Goal: Task Accomplishment & Management: Use online tool/utility

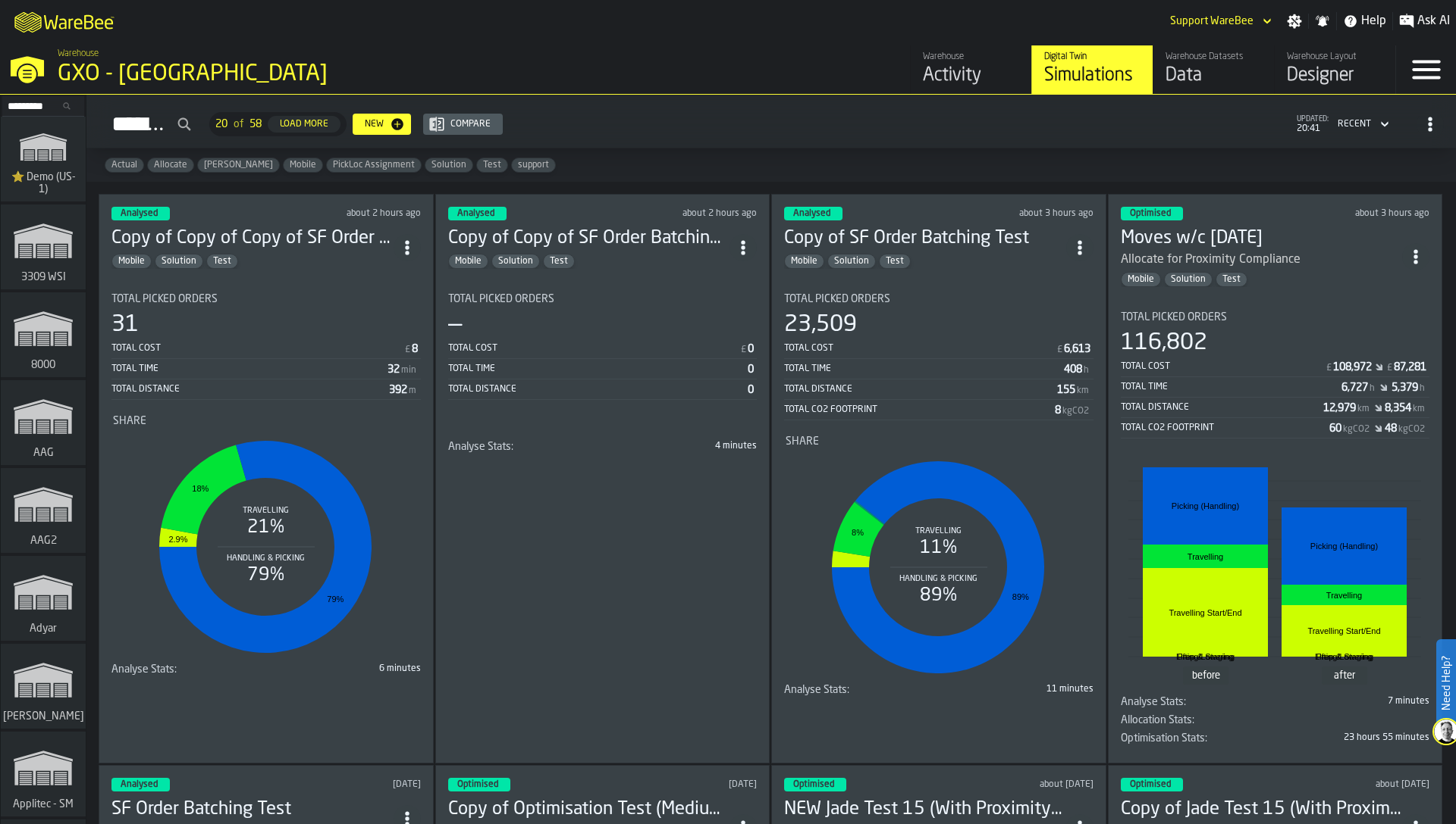
click at [354, 721] on div "Analysed about 2 hours ago Copy of Copy of Copy of SF Order Batching Test Mobil…" at bounding box center [266, 479] width 335 height 570
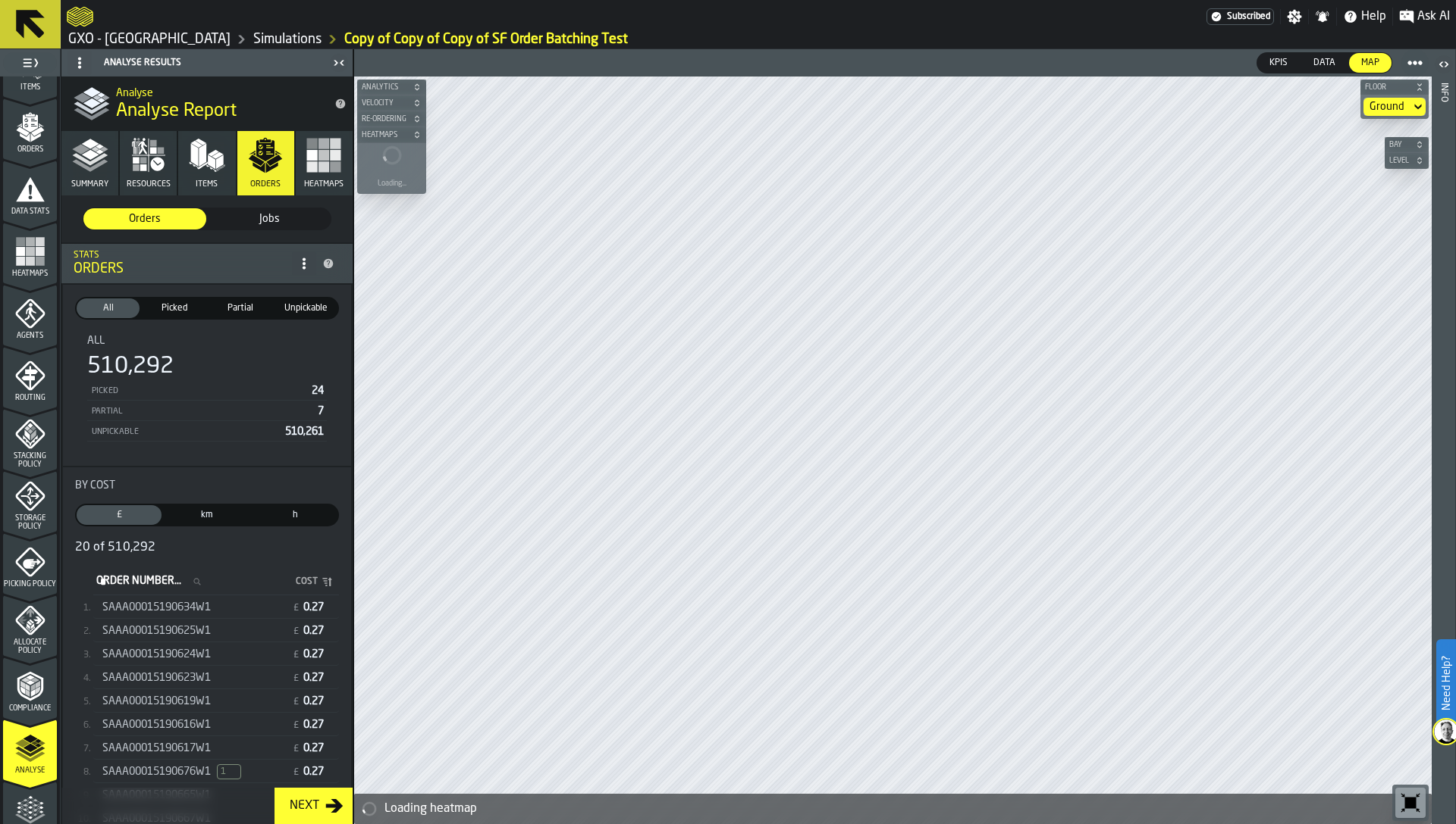
scroll to position [372, 0]
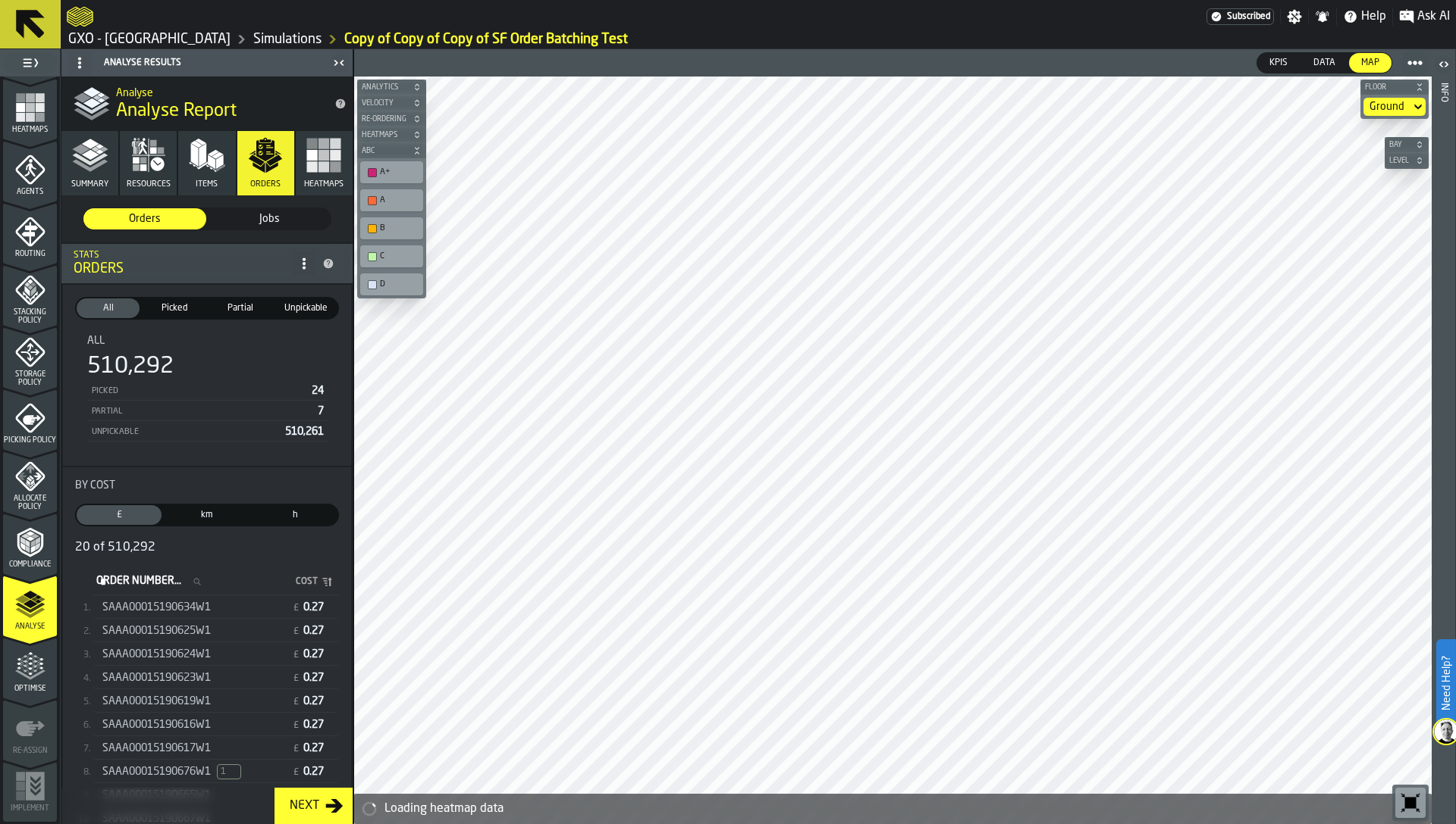
click at [22, 673] on icon "menu Optimise" at bounding box center [30, 667] width 30 height 30
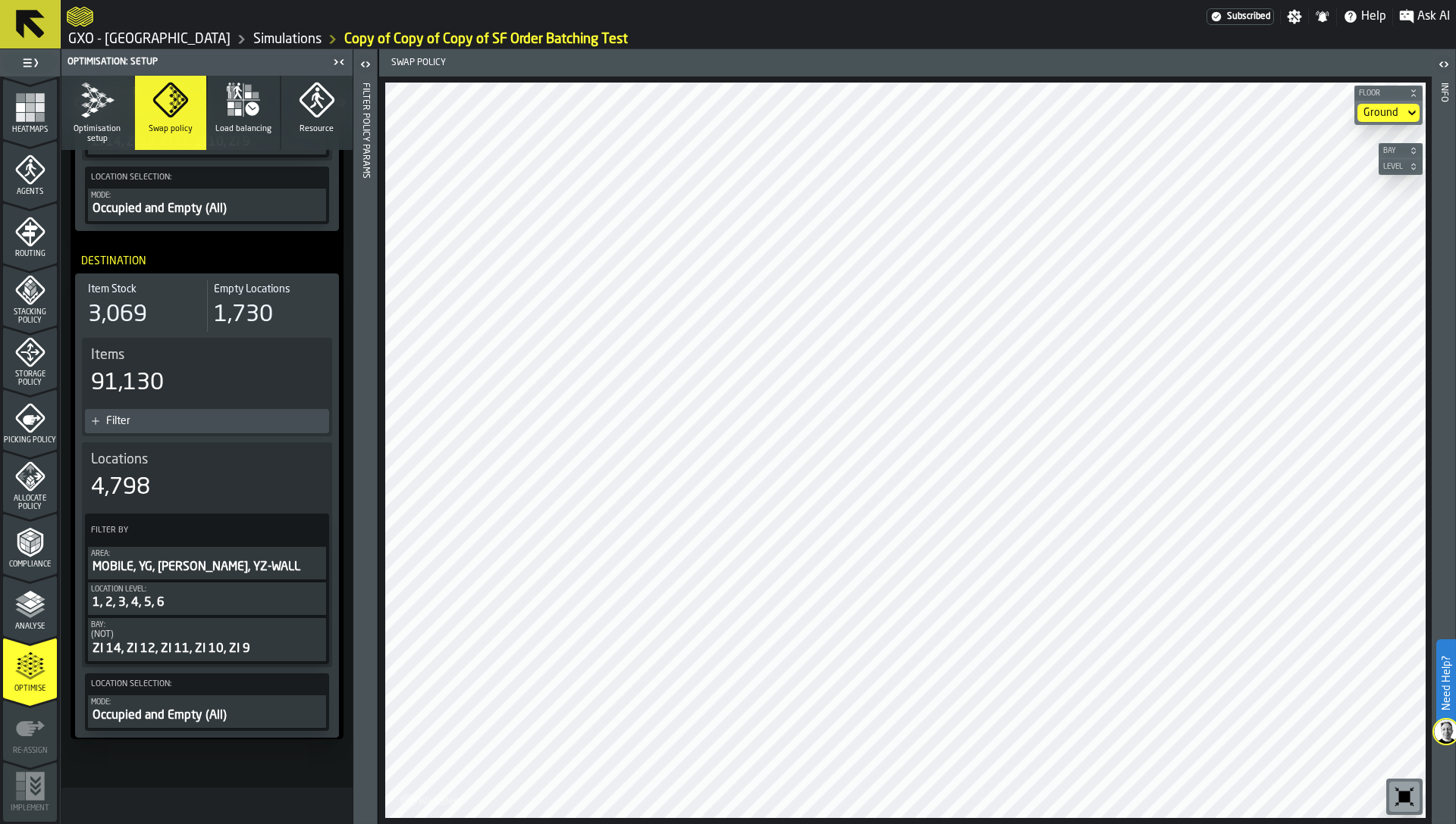
scroll to position [537, 0]
click at [20, 607] on polyline "menu Analyse" at bounding box center [29, 608] width 29 height 10
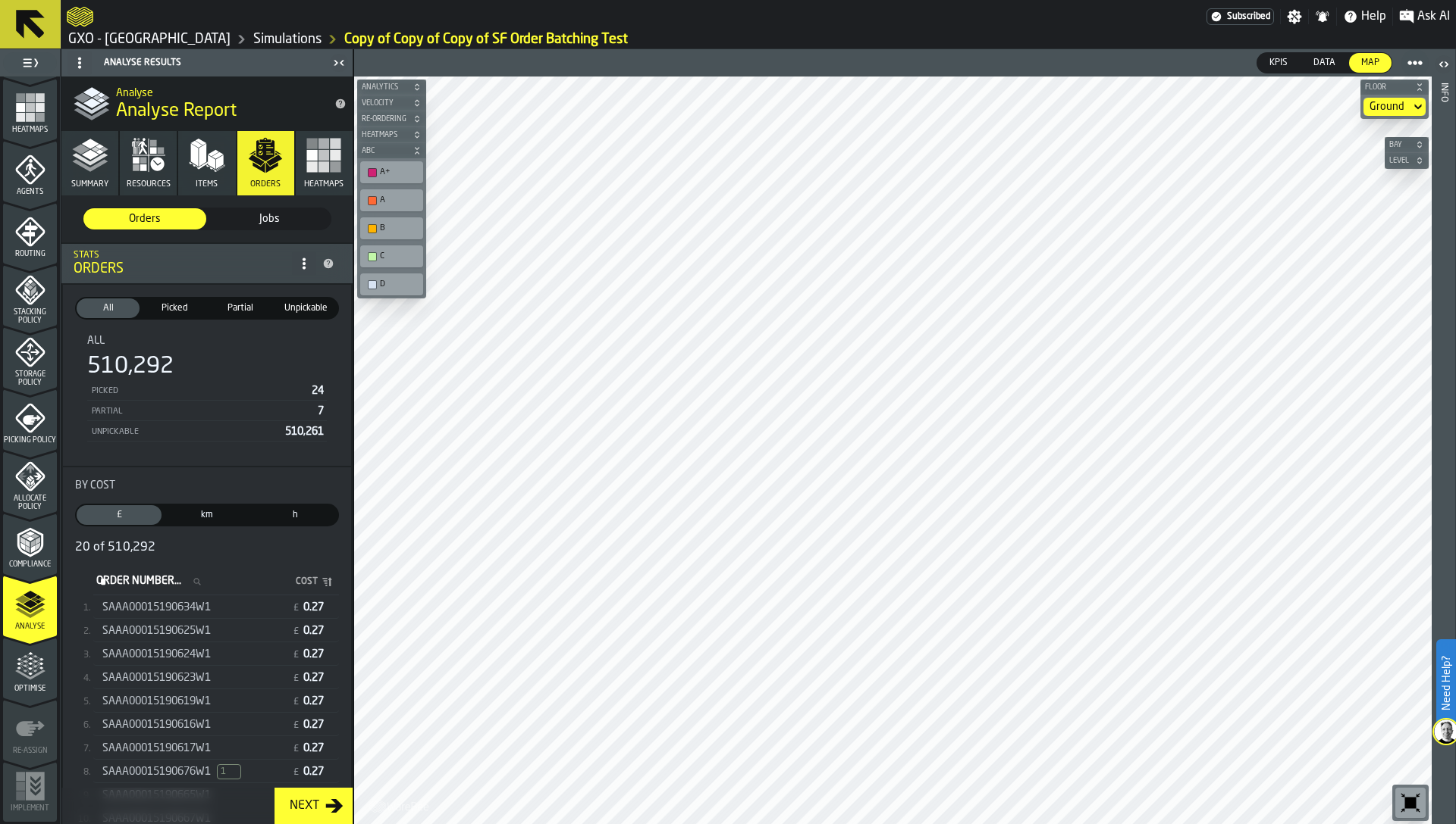
click at [237, 212] on span "Jobs" at bounding box center [269, 219] width 111 height 15
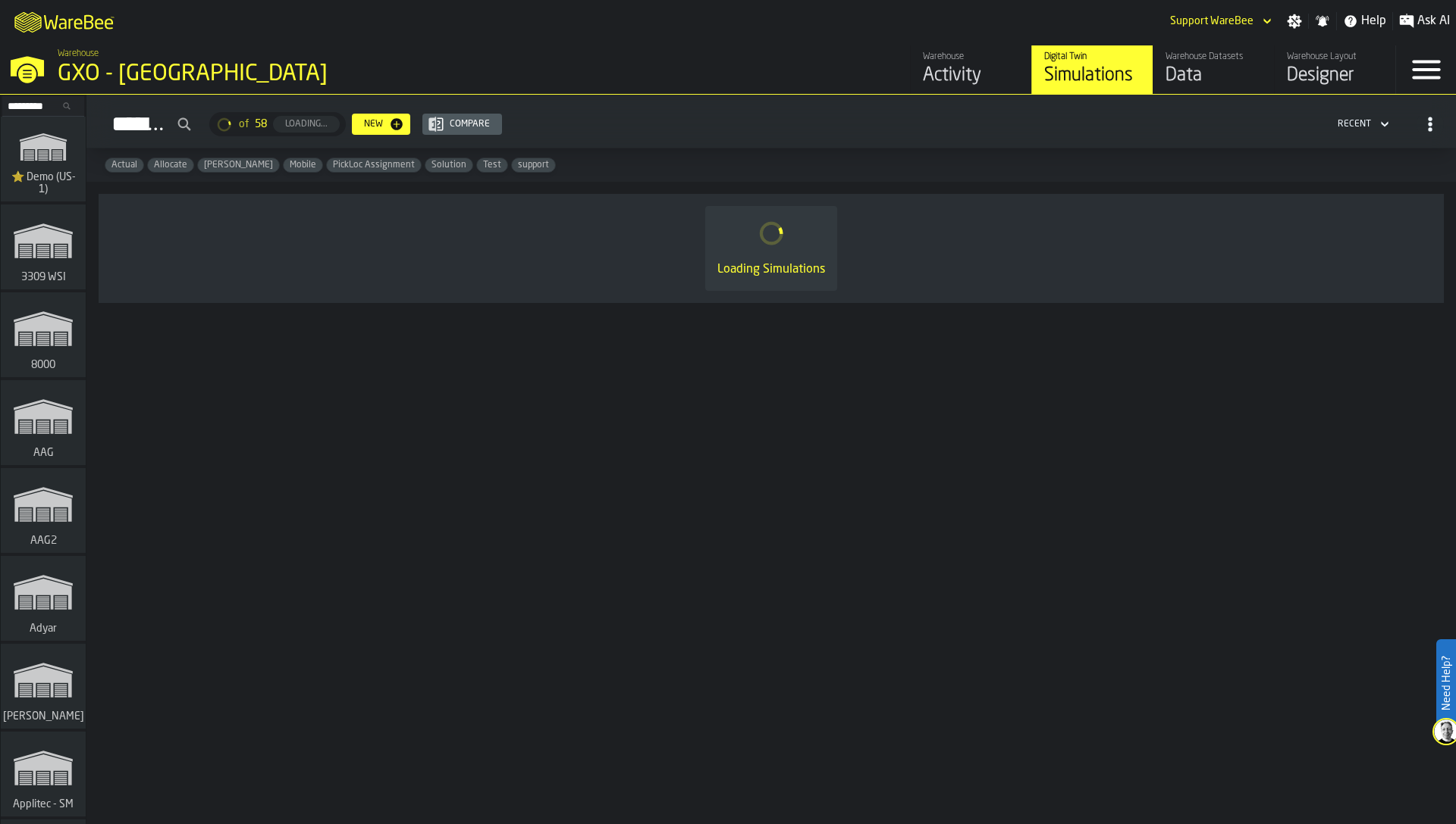
click at [32, 103] on input "Search..." at bounding box center [43, 106] width 79 height 17
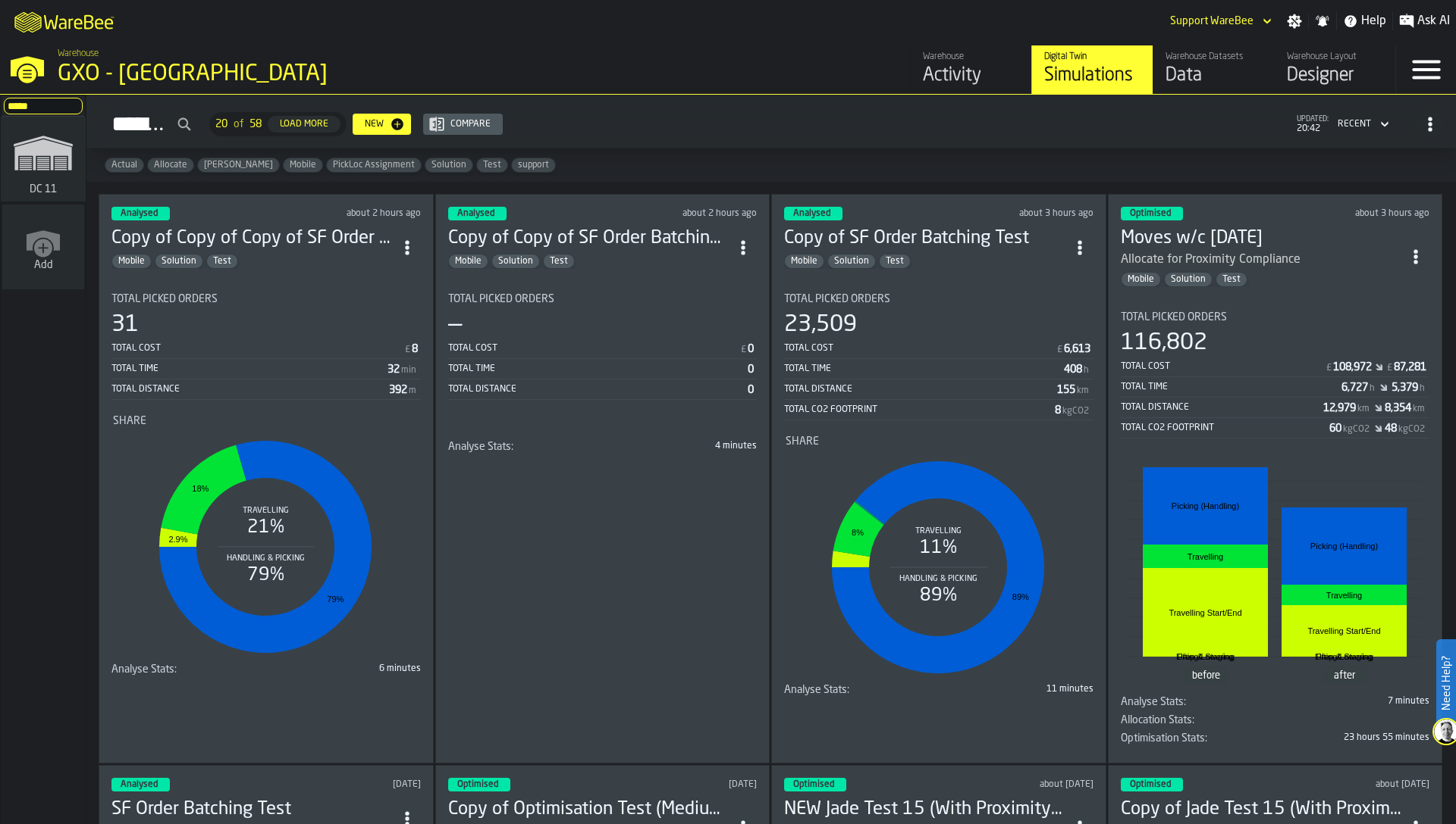
type input "*****"
click at [47, 168] on icon "link-to-/wh/i/2e91095d-d0fa-471d-87cf-b9f7f81665fc/simulations" at bounding box center [42, 153] width 72 height 60
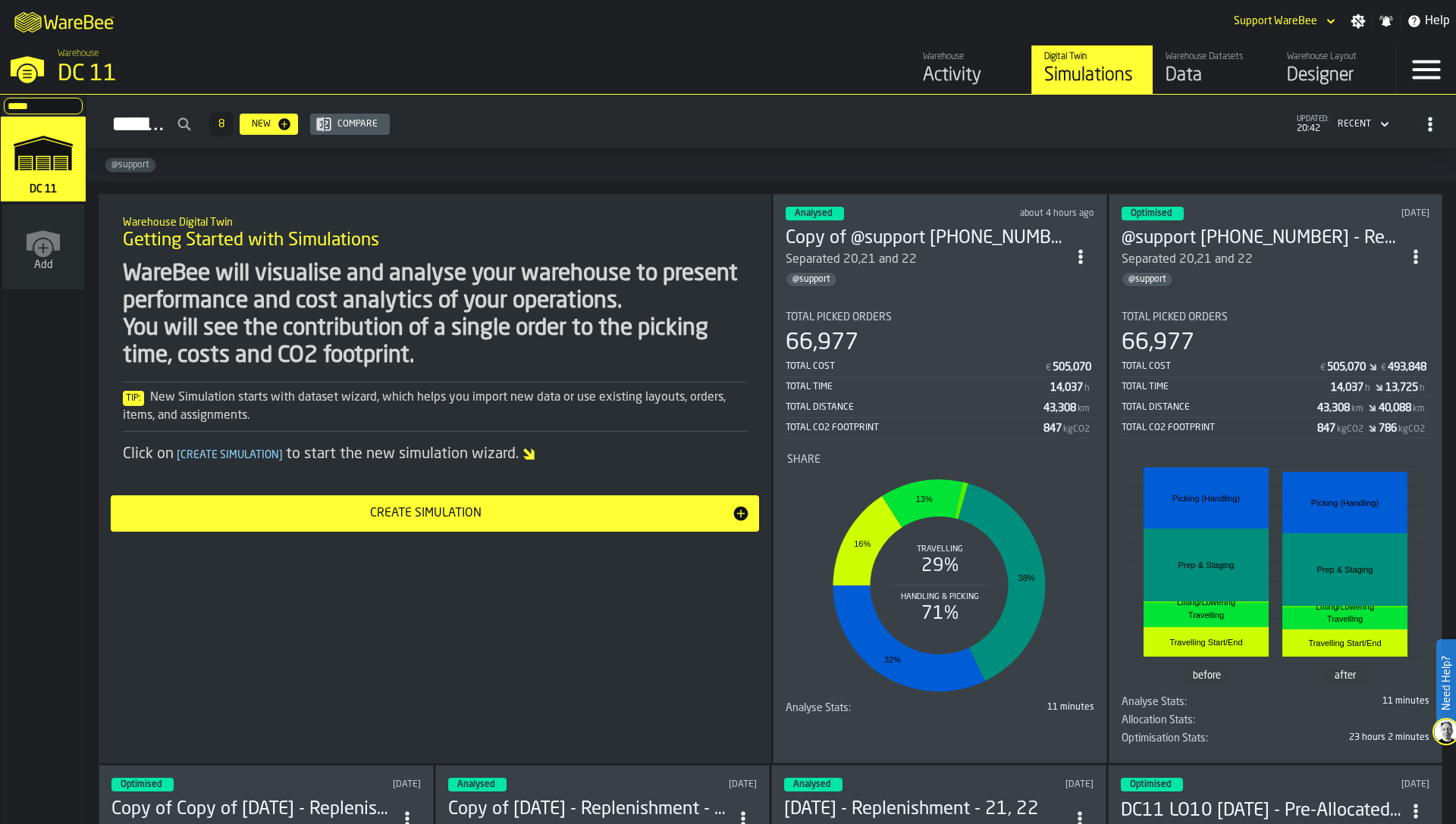
click at [940, 382] on div "Total Time" at bounding box center [918, 387] width 264 height 10
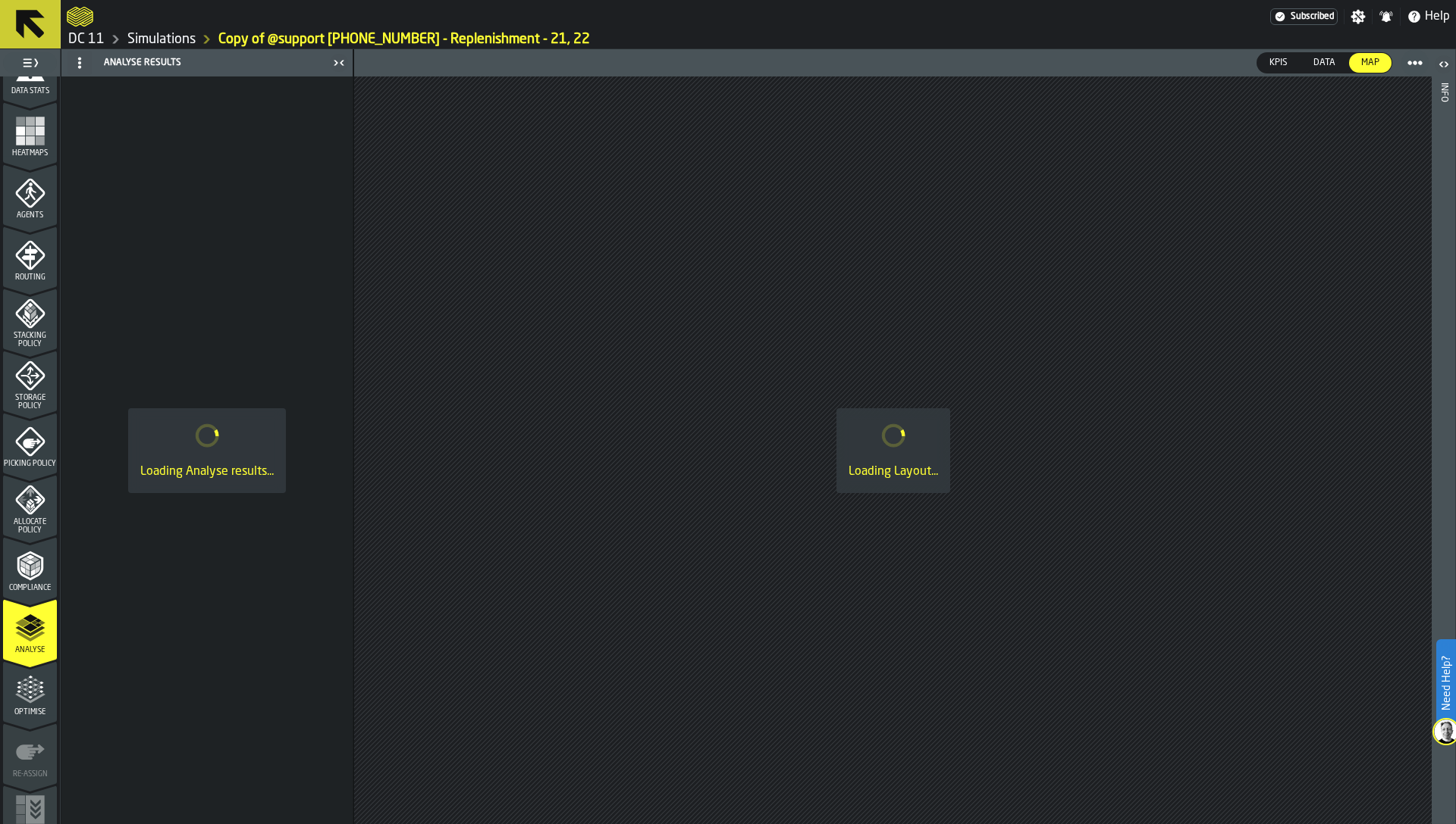
scroll to position [372, 0]
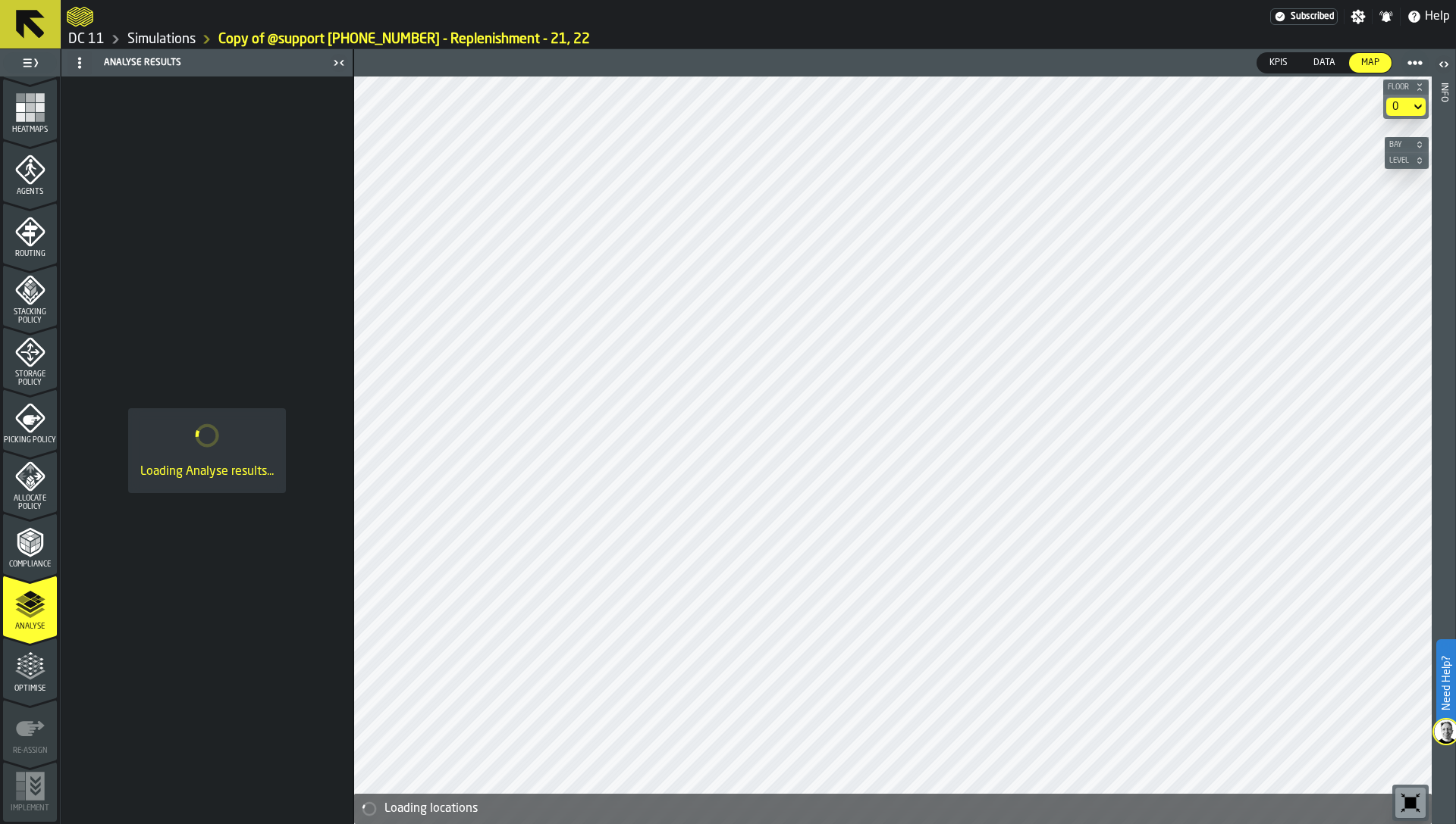
click at [25, 662] on icon "menu Optimise" at bounding box center [24, 666] width 11 height 17
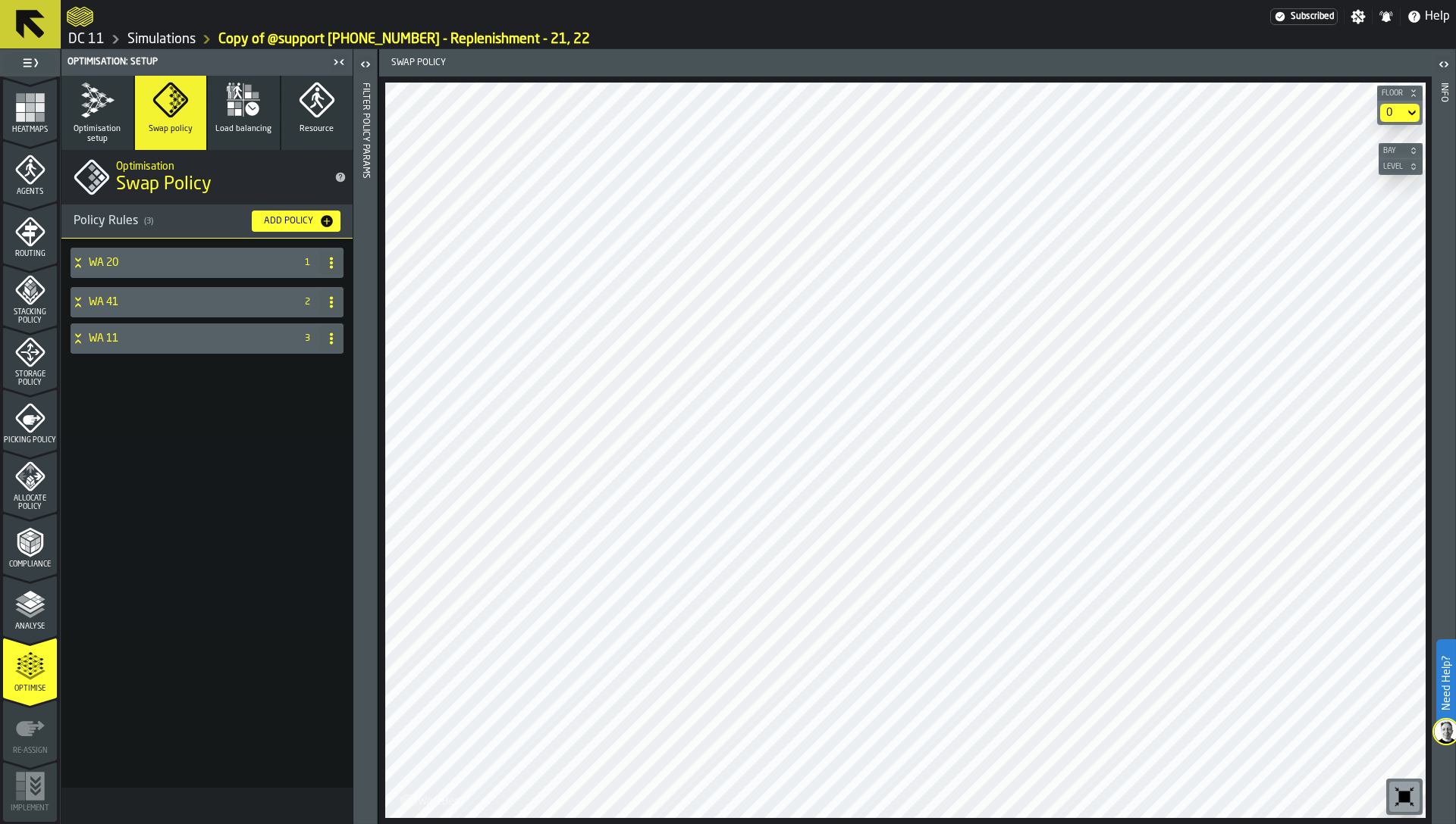
click at [21, 620] on div "Analyse" at bounding box center [29, 610] width 54 height 41
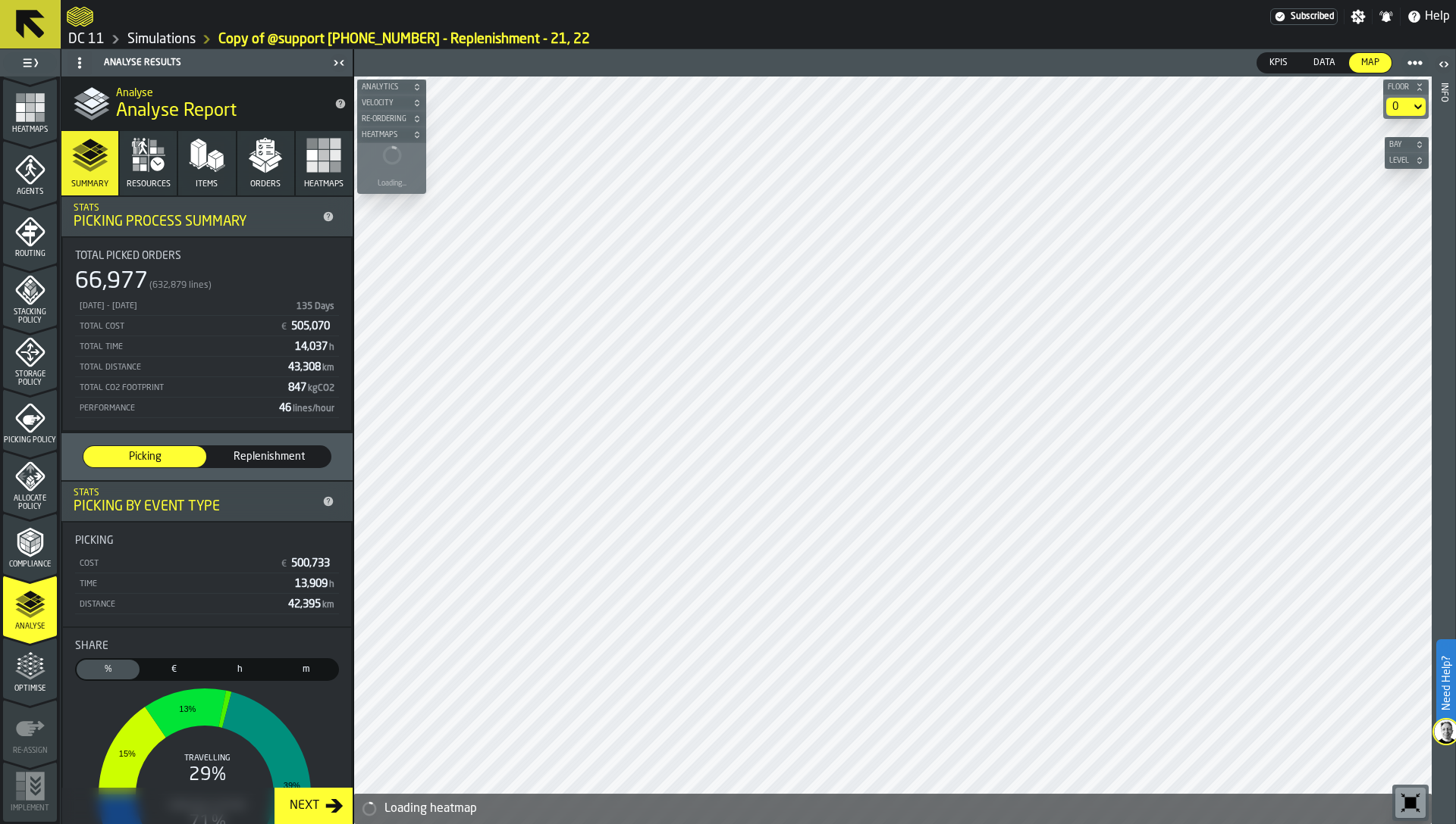
click at [25, 555] on icon "menu Compliance" at bounding box center [29, 542] width 25 height 29
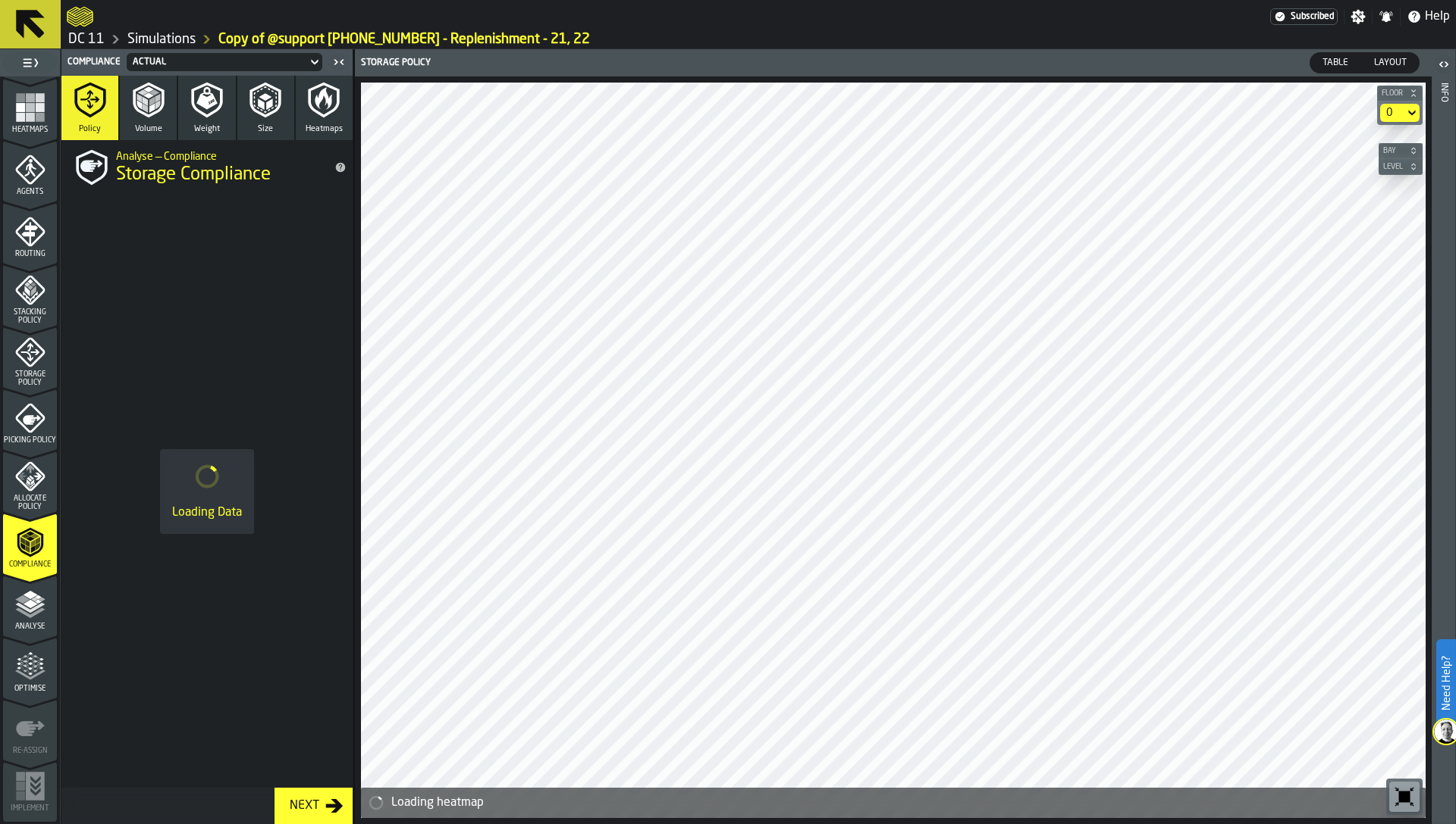
click at [1333, 66] on span "Table" at bounding box center [1335, 63] width 38 height 14
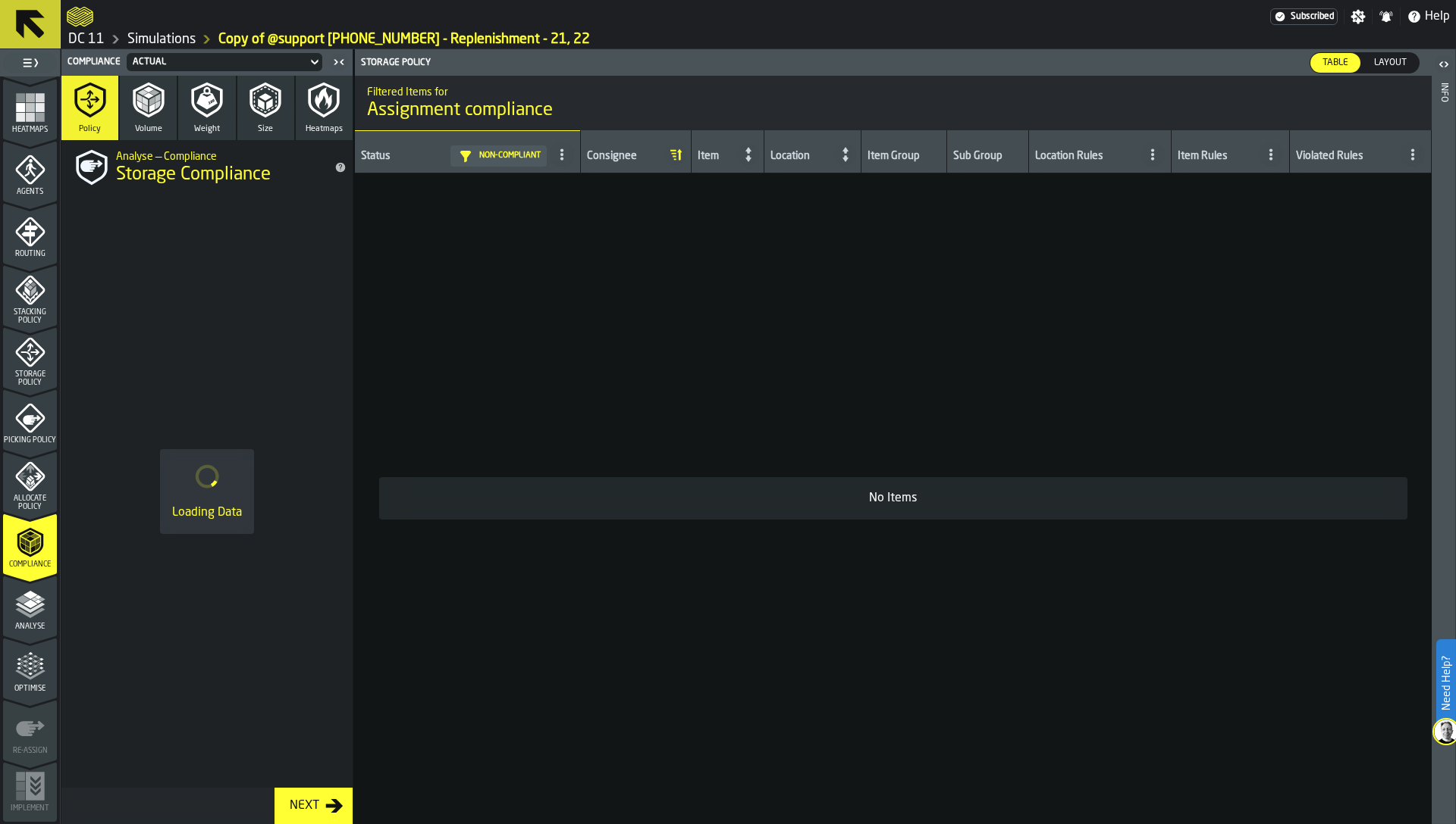
click at [1386, 62] on span "Layout" at bounding box center [1390, 63] width 45 height 14
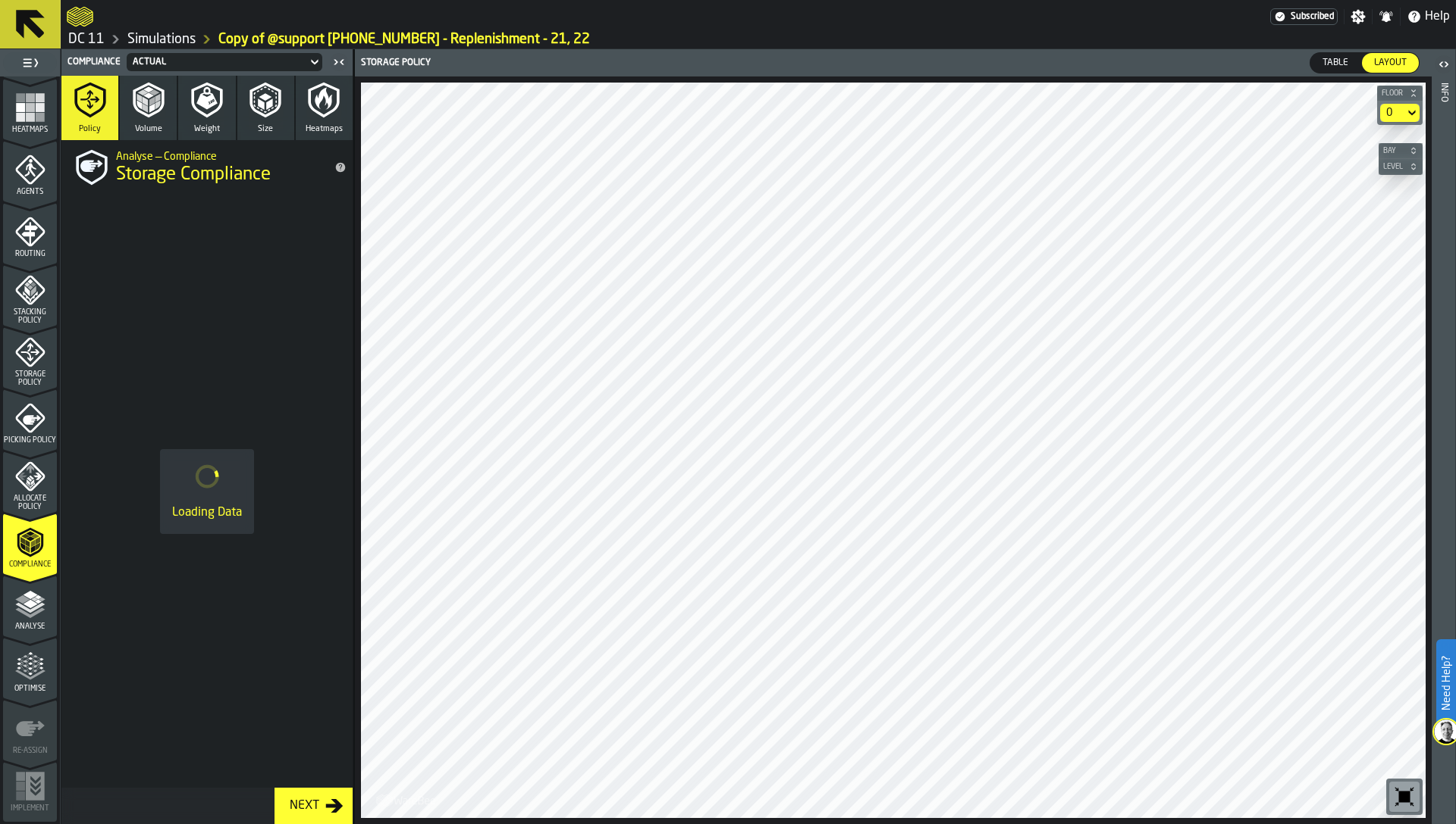
click at [34, 622] on div "Analyse" at bounding box center [29, 610] width 54 height 41
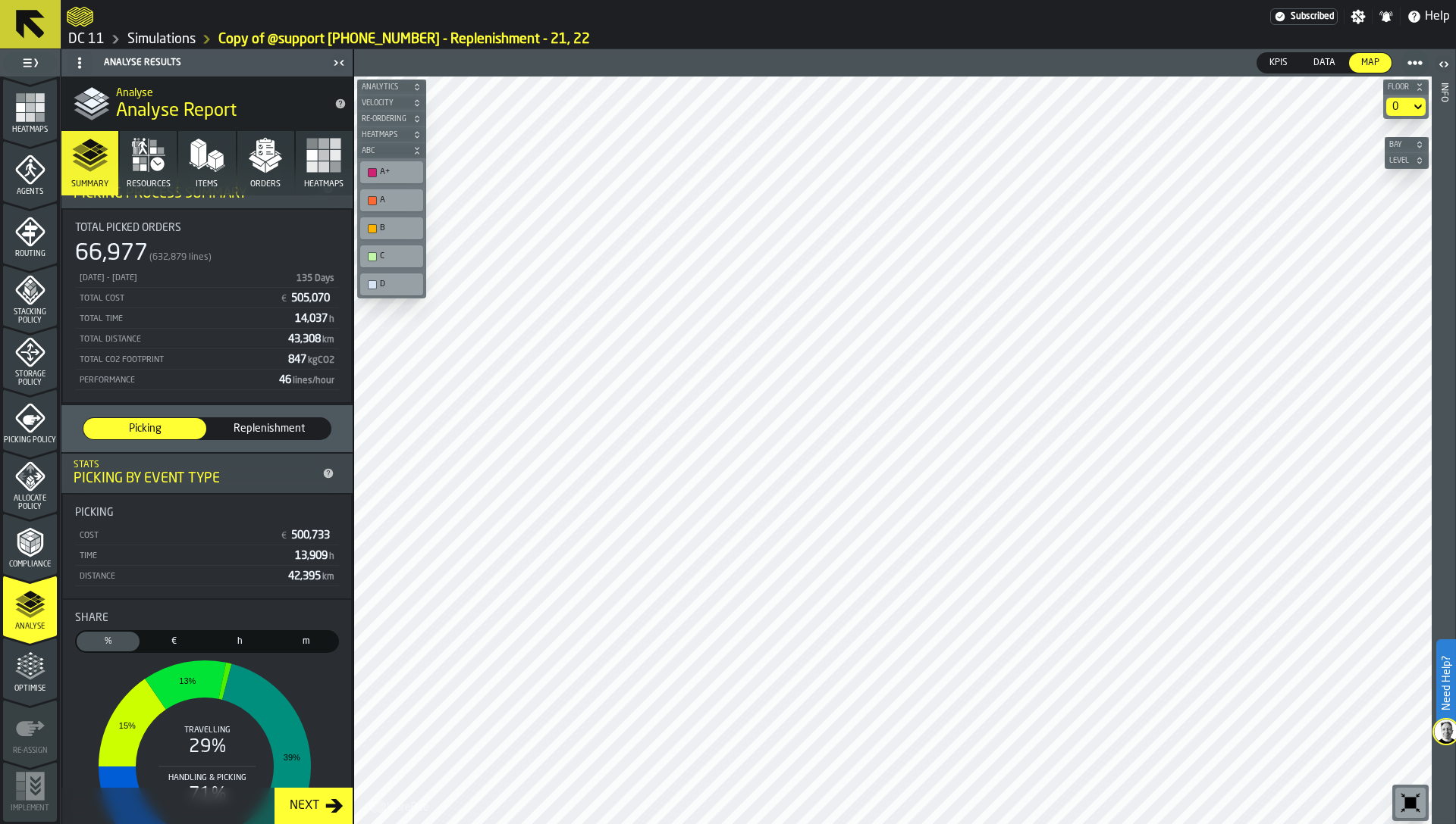
scroll to position [0, 0]
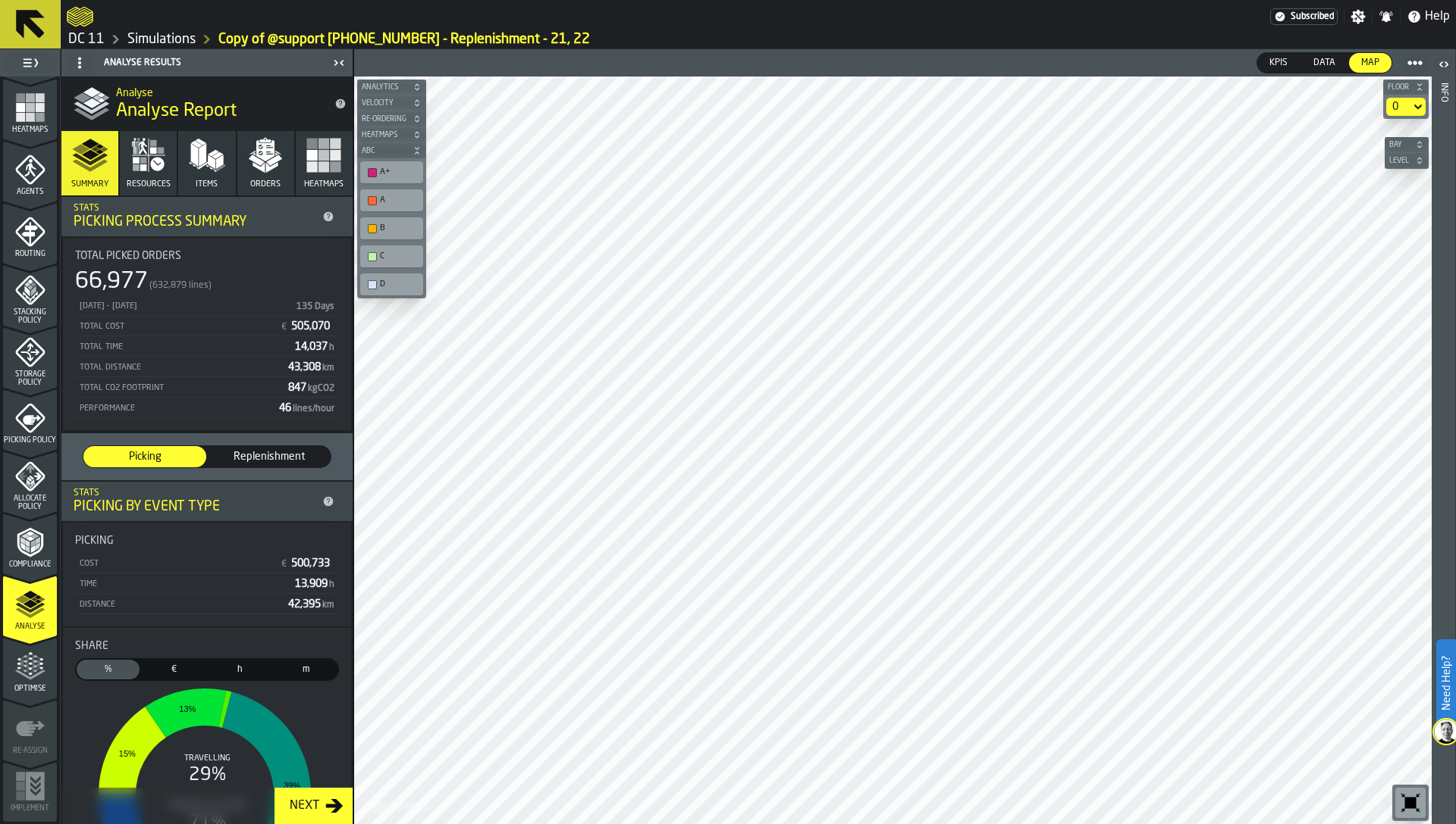
click at [14, 559] on div "Compliance" at bounding box center [29, 548] width 54 height 41
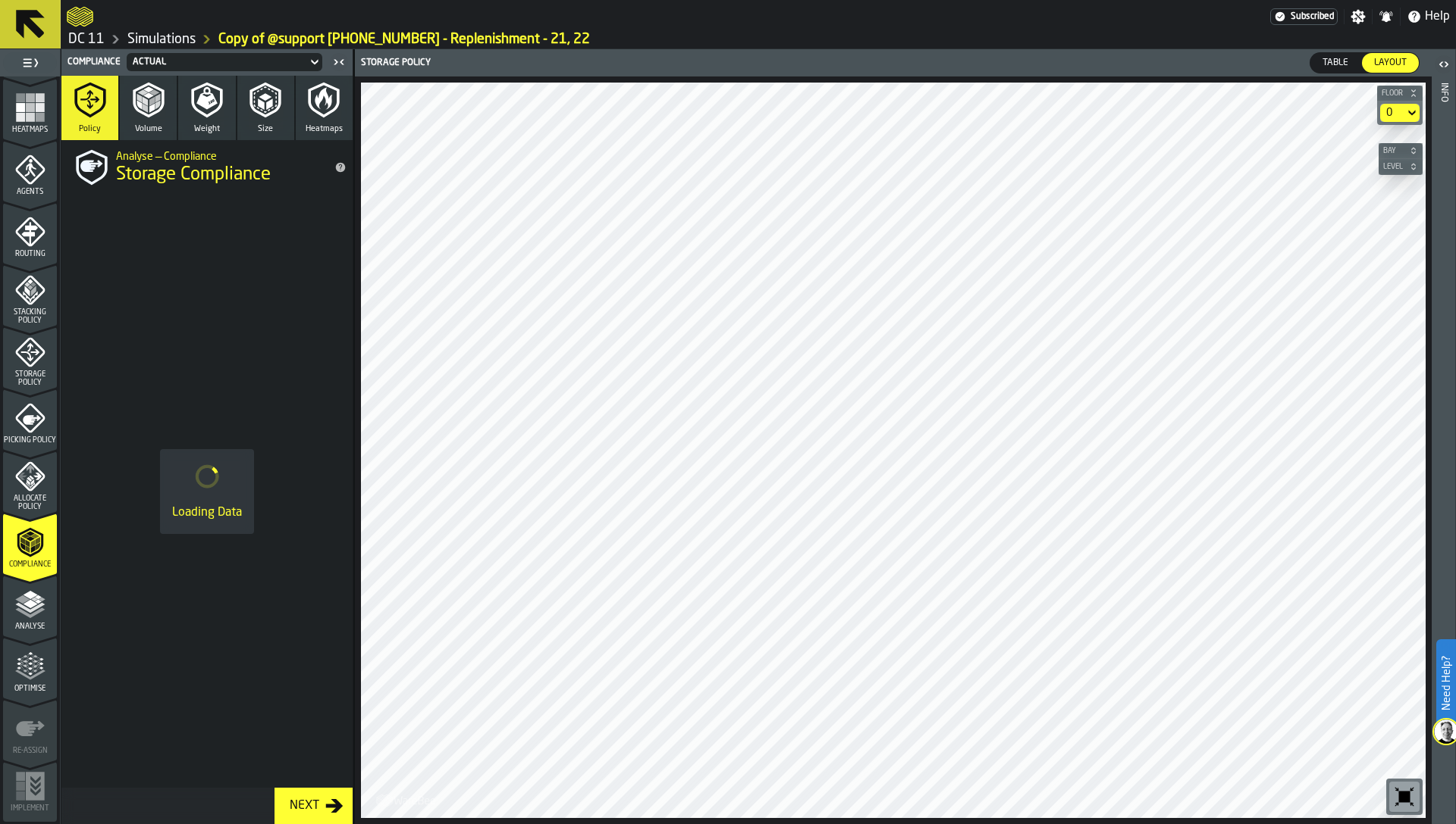
click at [22, 374] on span "Storage Policy" at bounding box center [29, 379] width 54 height 17
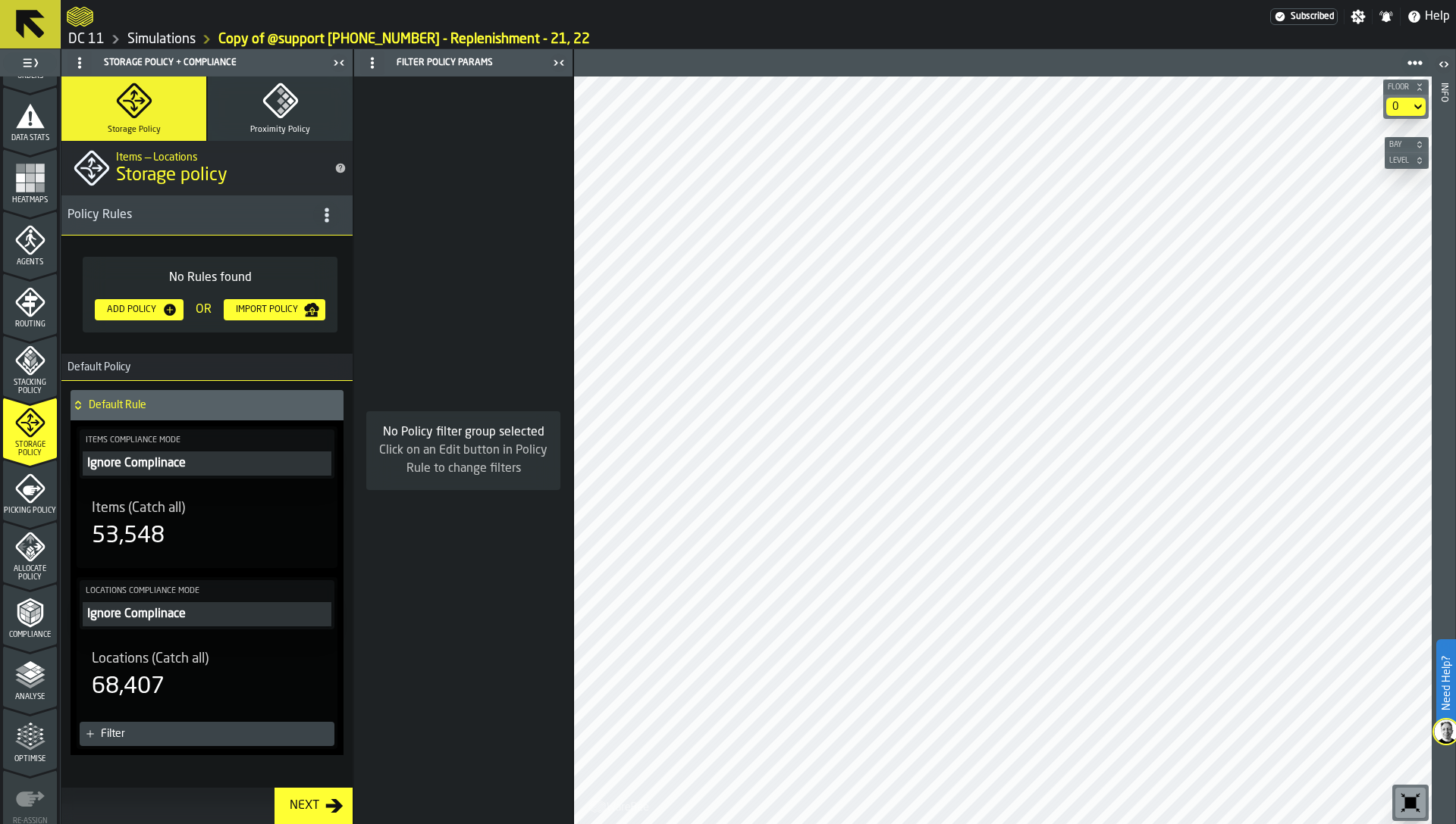
scroll to position [357, 0]
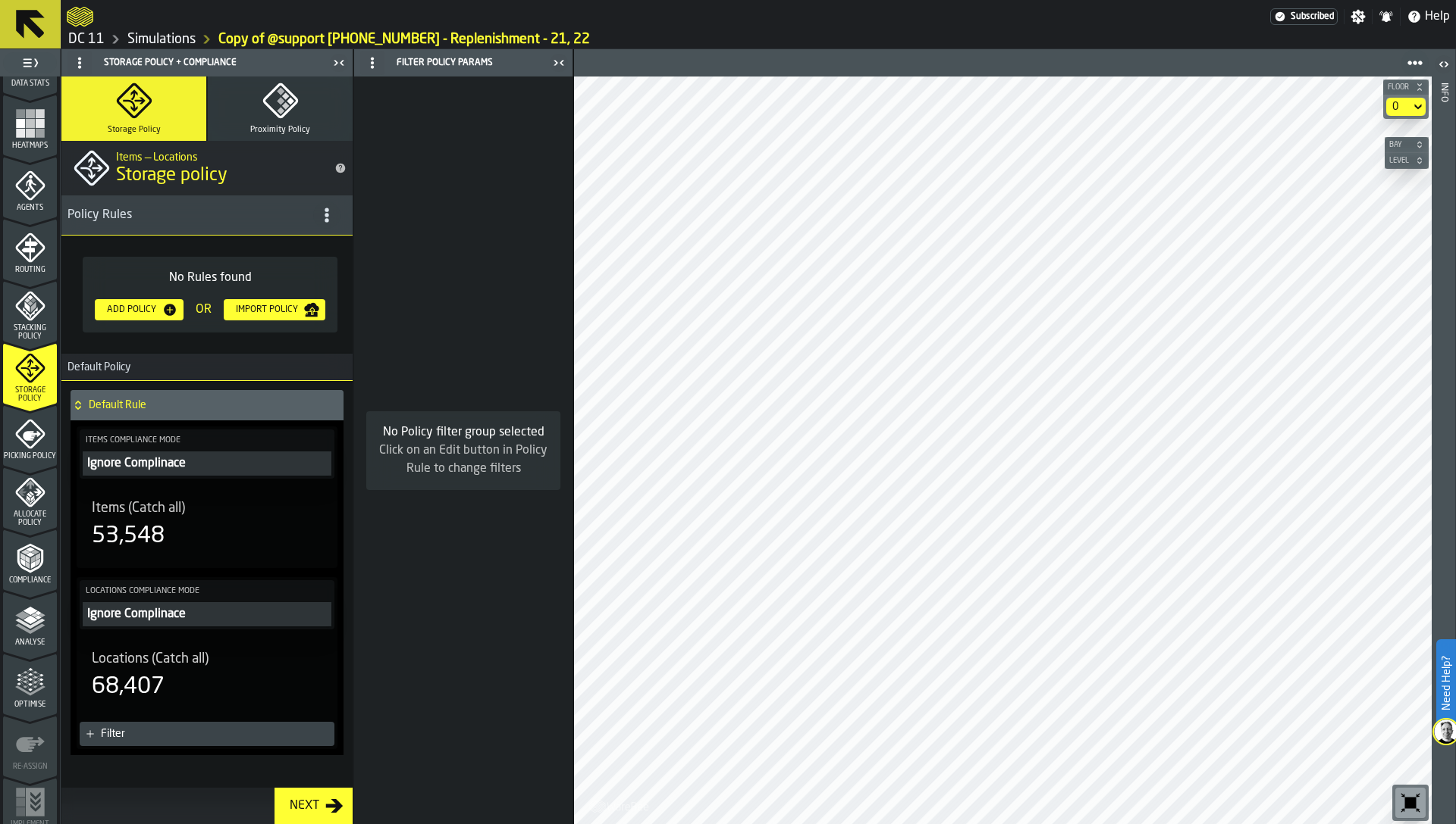
click at [18, 695] on icon "menu Optimise" at bounding box center [30, 683] width 30 height 30
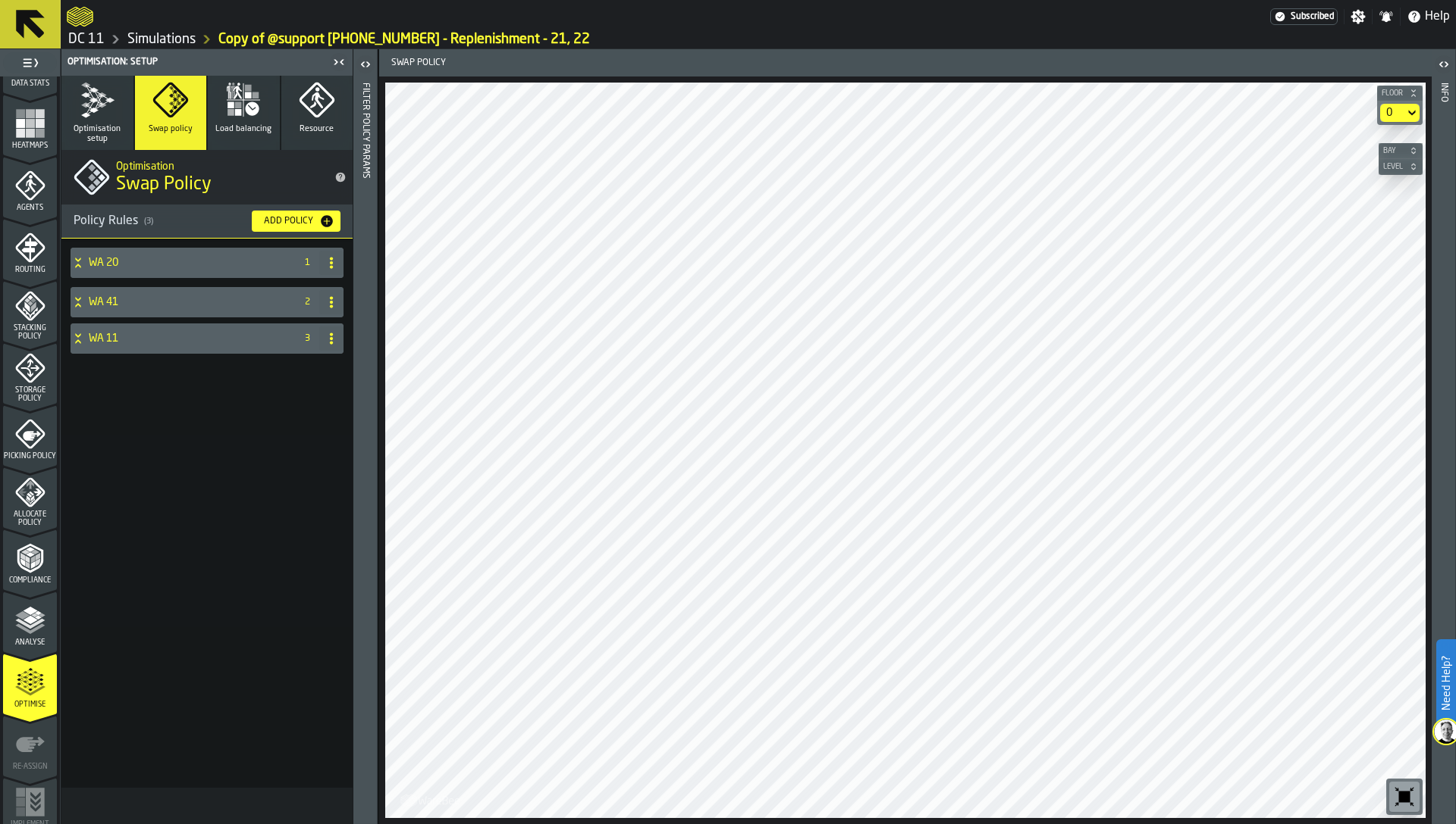
click at [163, 341] on h4 "WA 11" at bounding box center [188, 339] width 200 height 12
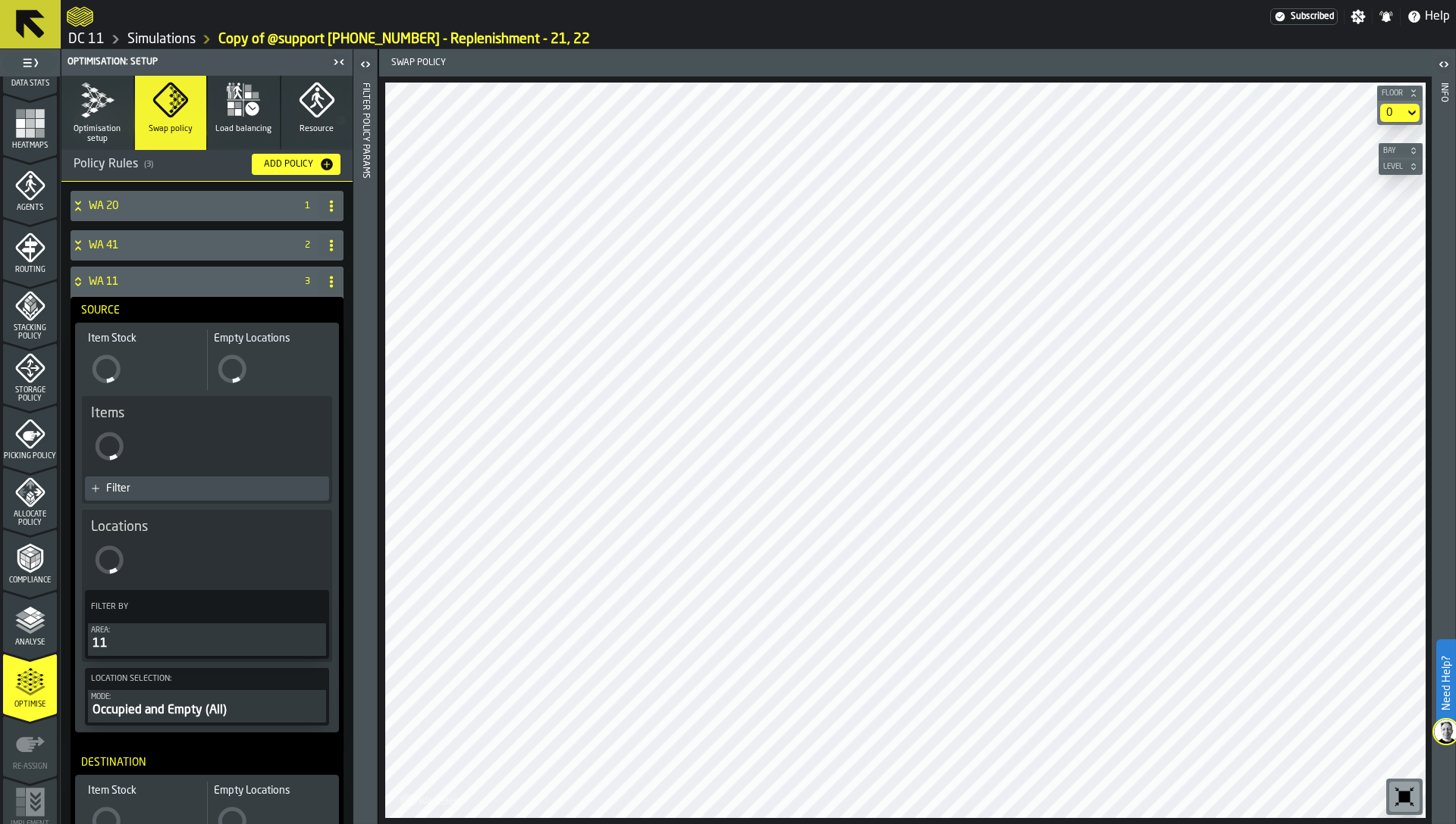
scroll to position [0, 0]
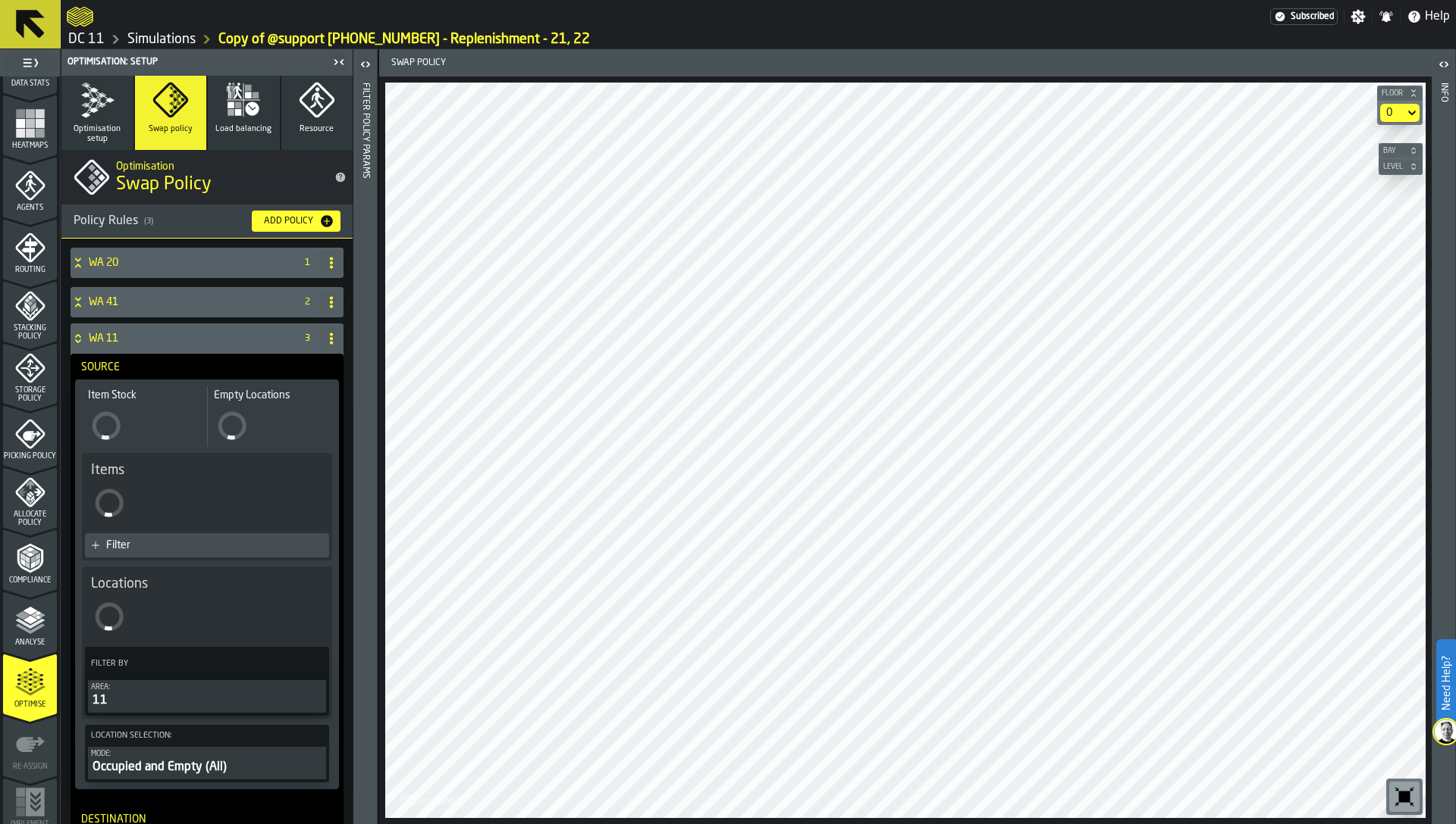
click at [123, 345] on div "WA 11" at bounding box center [180, 339] width 218 height 30
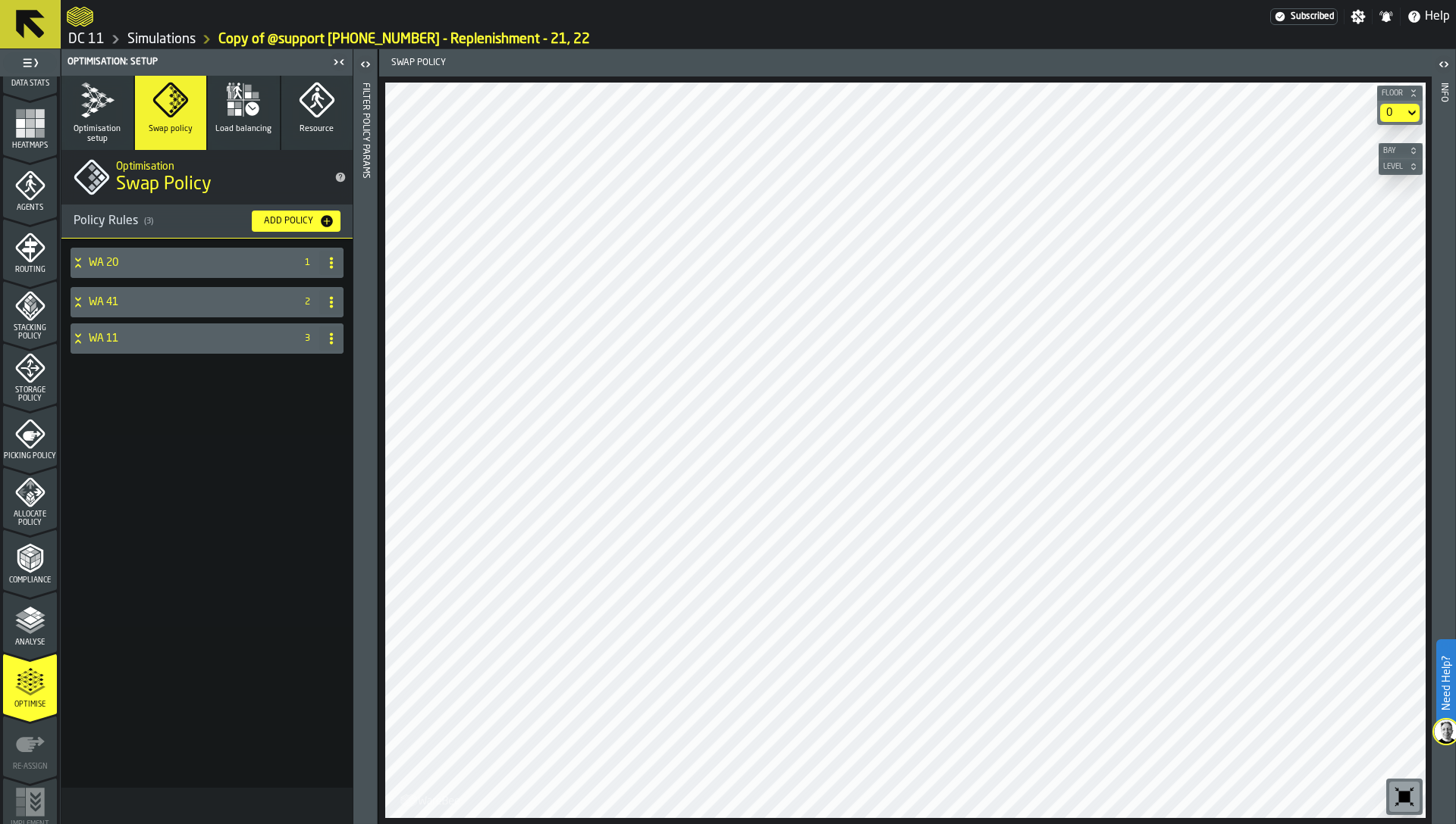
click at [330, 331] on span at bounding box center [331, 339] width 24 height 24
click at [127, 500] on div "WA 20 1 WA 41 2 WA 11 3" at bounding box center [206, 514] width 291 height 549
click at [37, 461] on span "Picking Policy" at bounding box center [29, 456] width 54 height 8
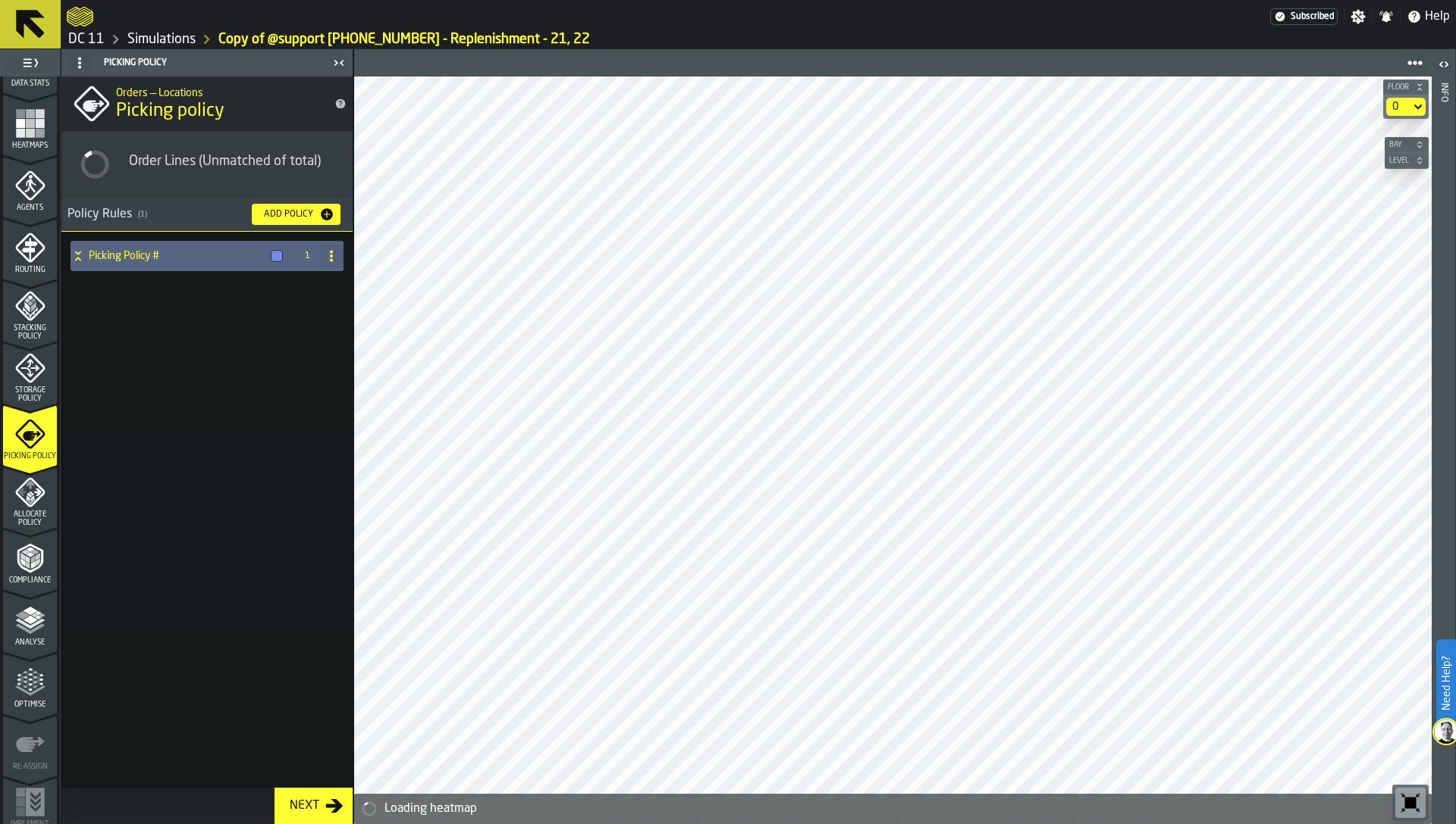
click at [135, 260] on h4 "Picking Policy #" at bounding box center [176, 256] width 176 height 12
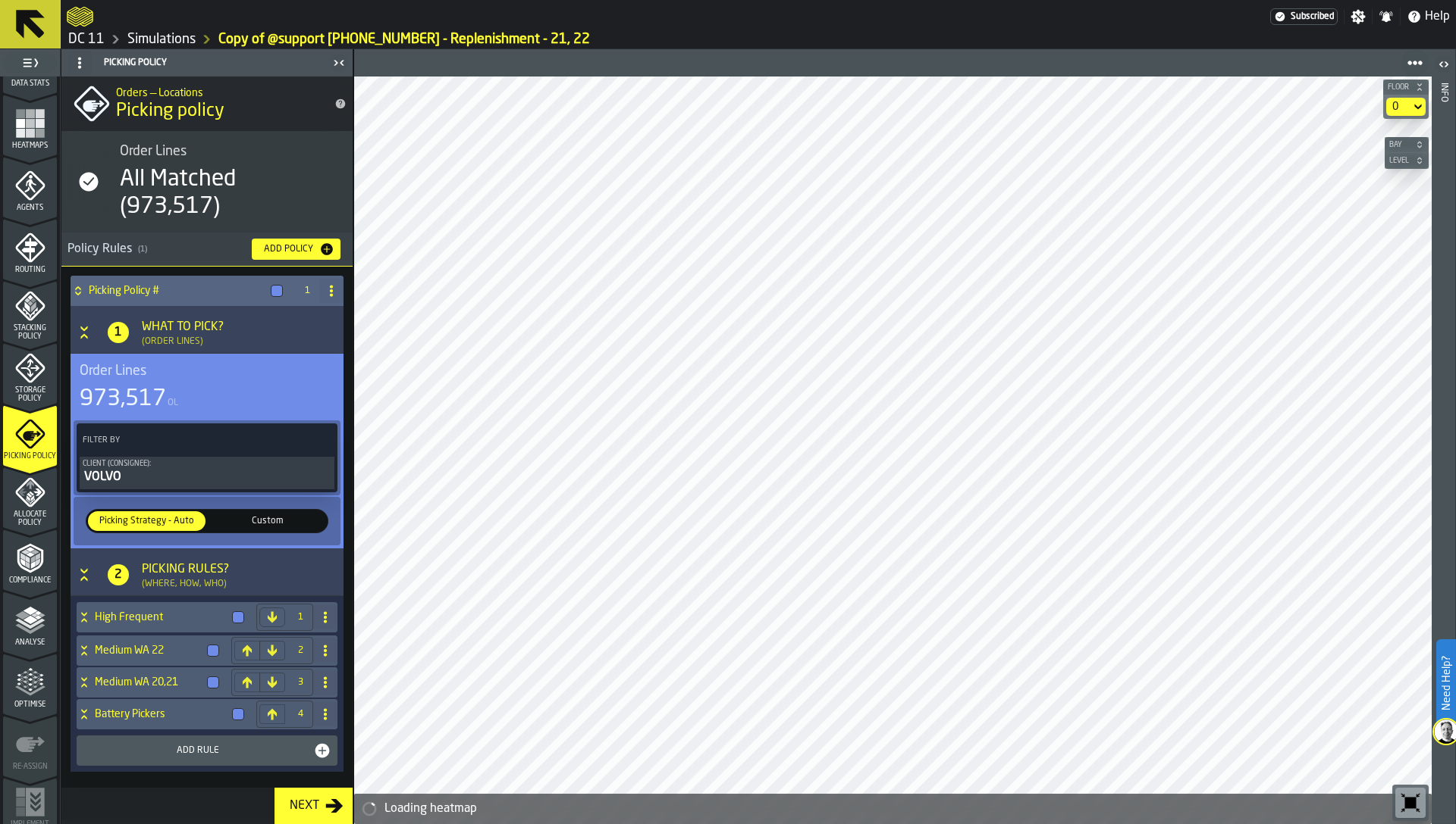
scroll to position [2, 0]
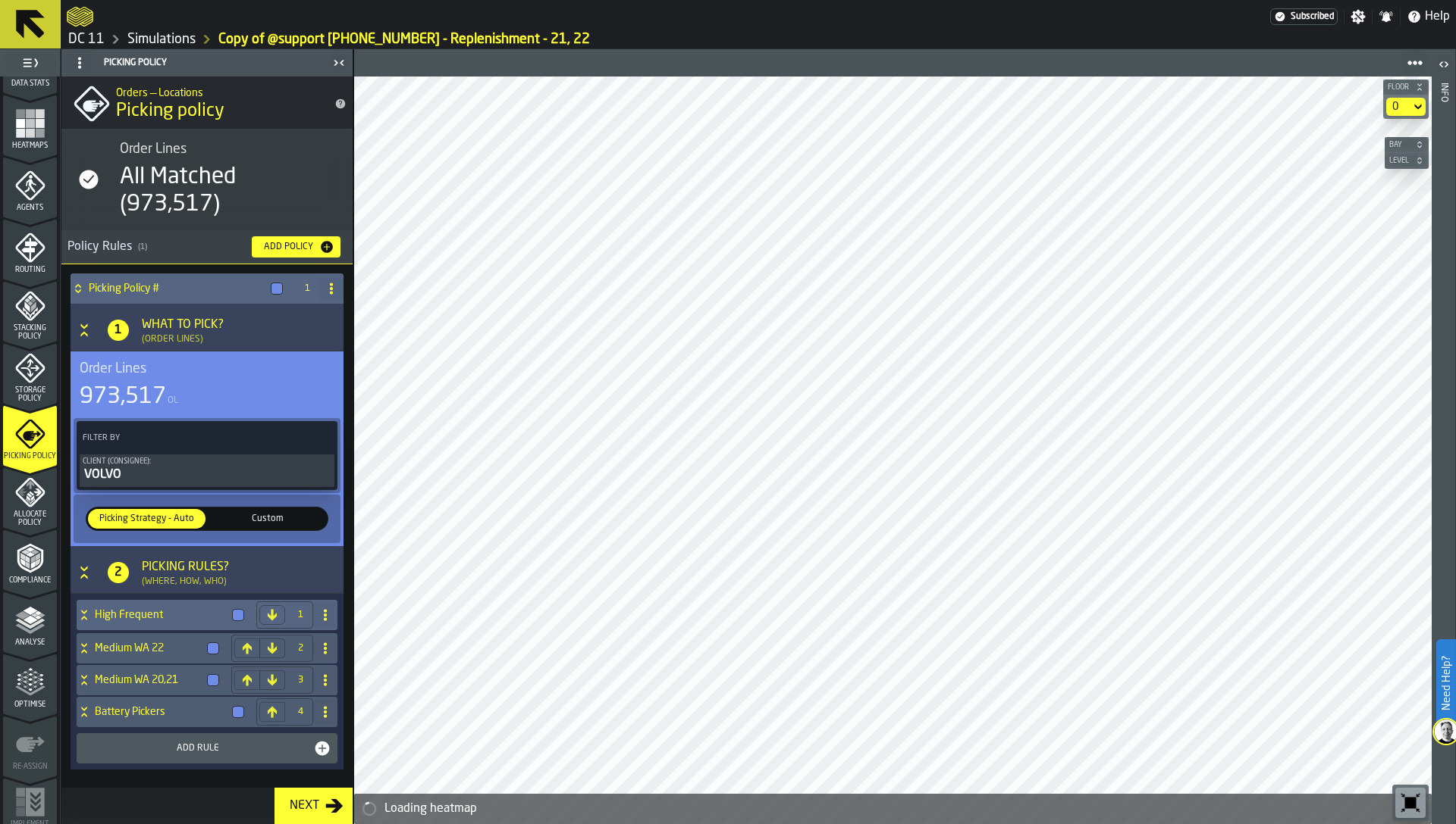
click at [129, 615] on h4 "High Frequent" at bounding box center [160, 615] width 131 height 12
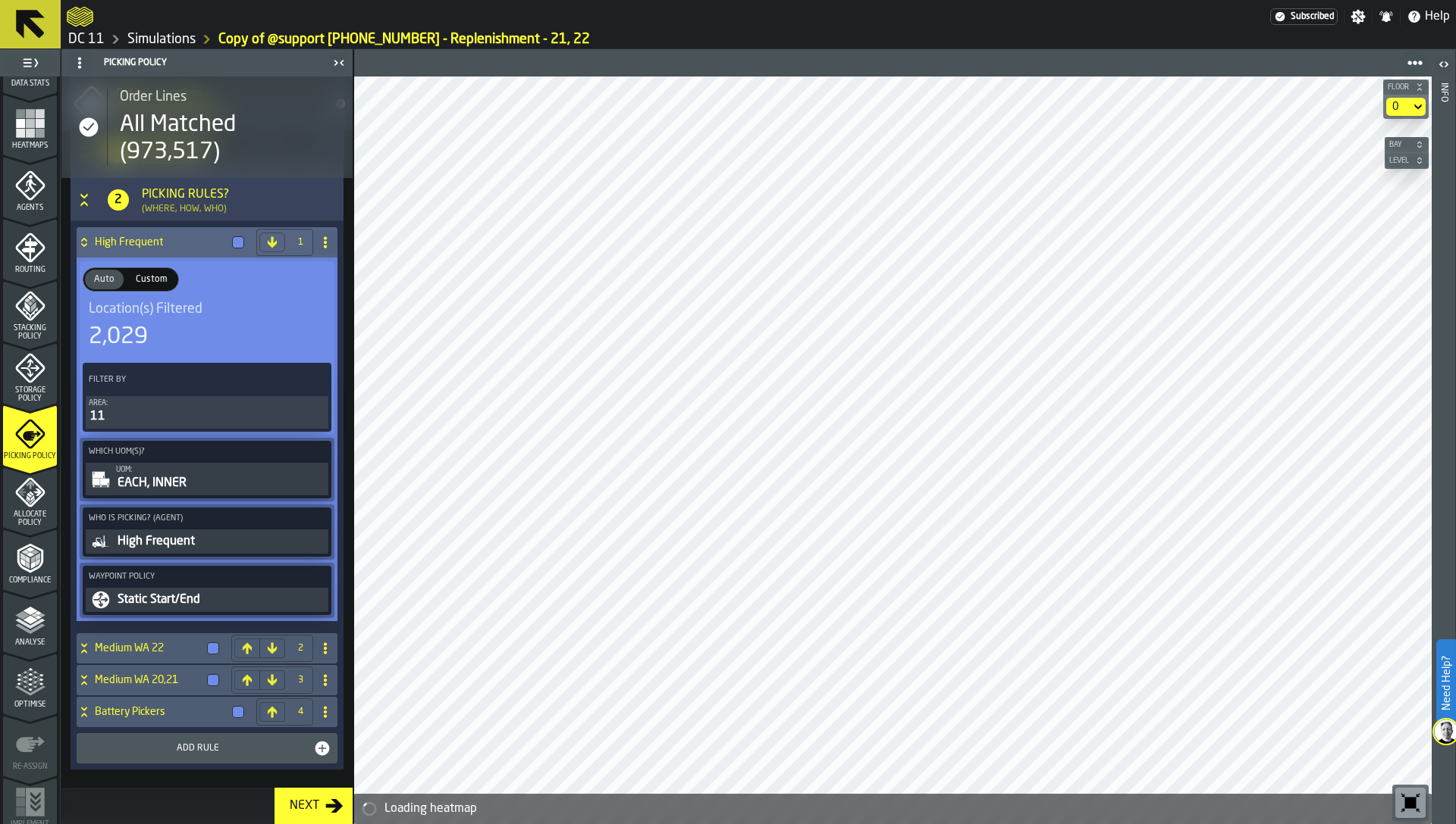
scroll to position [269, 0]
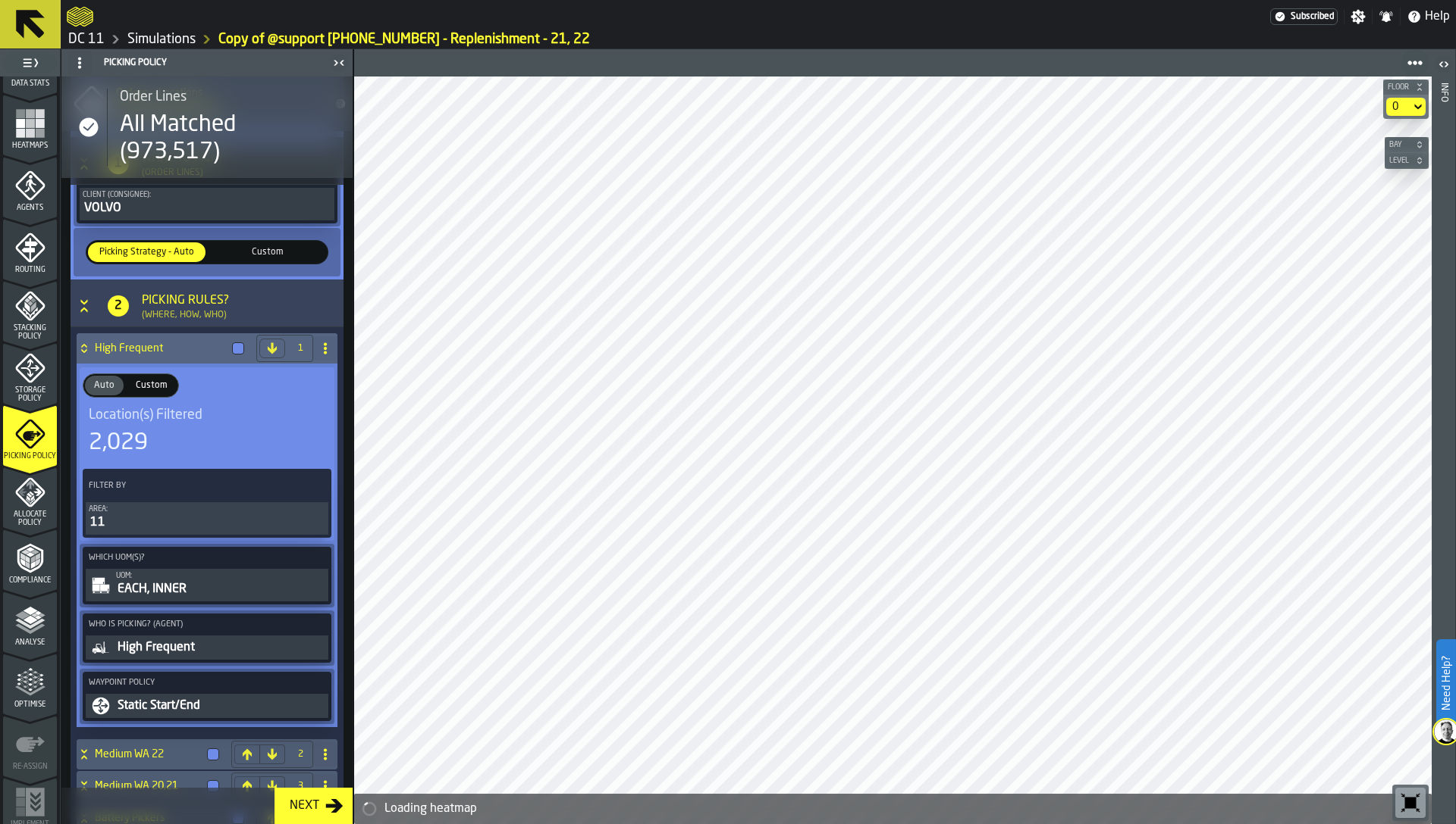
click at [119, 345] on h4 "High Frequent" at bounding box center [160, 348] width 131 height 12
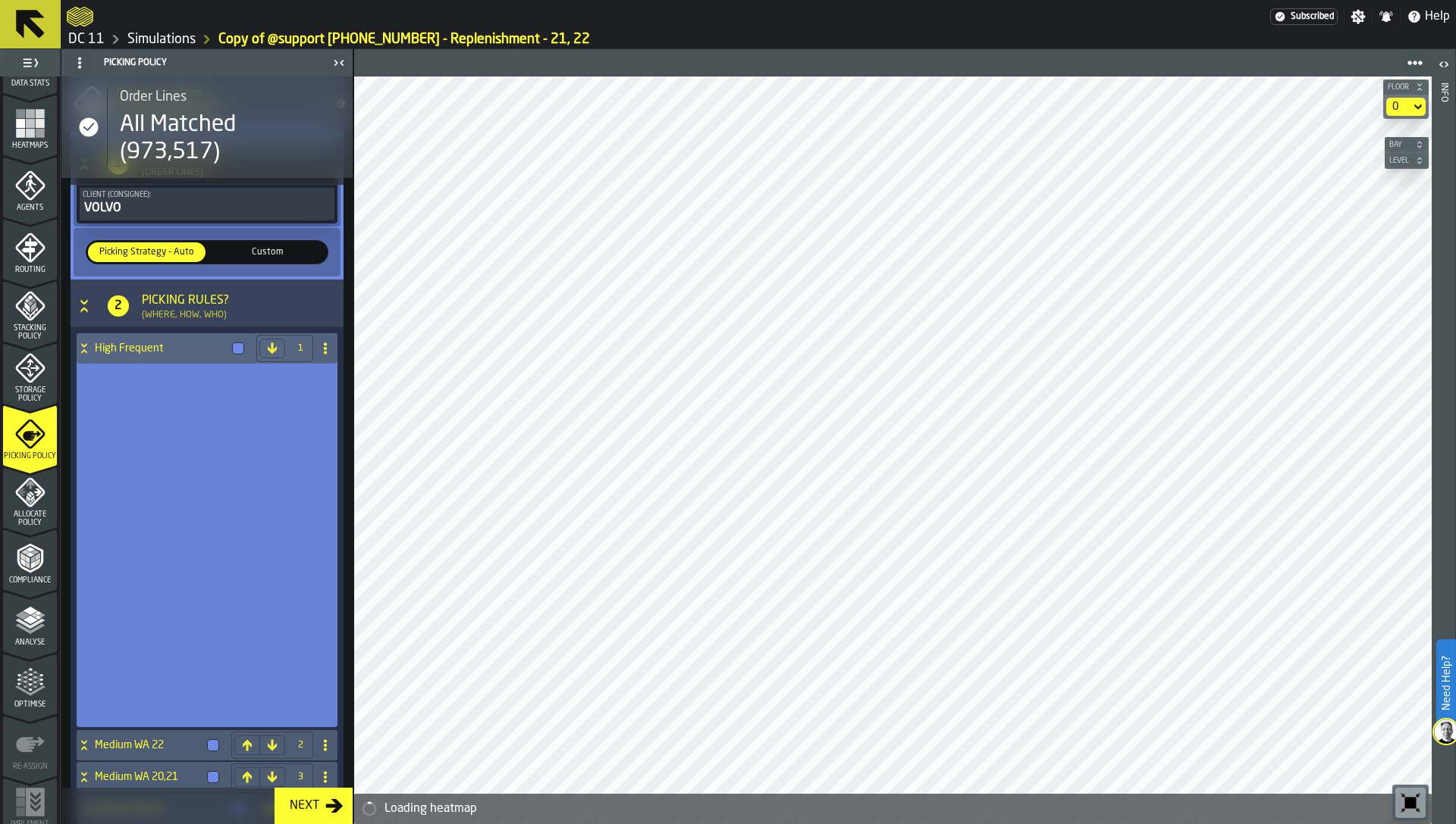
scroll to position [2, 0]
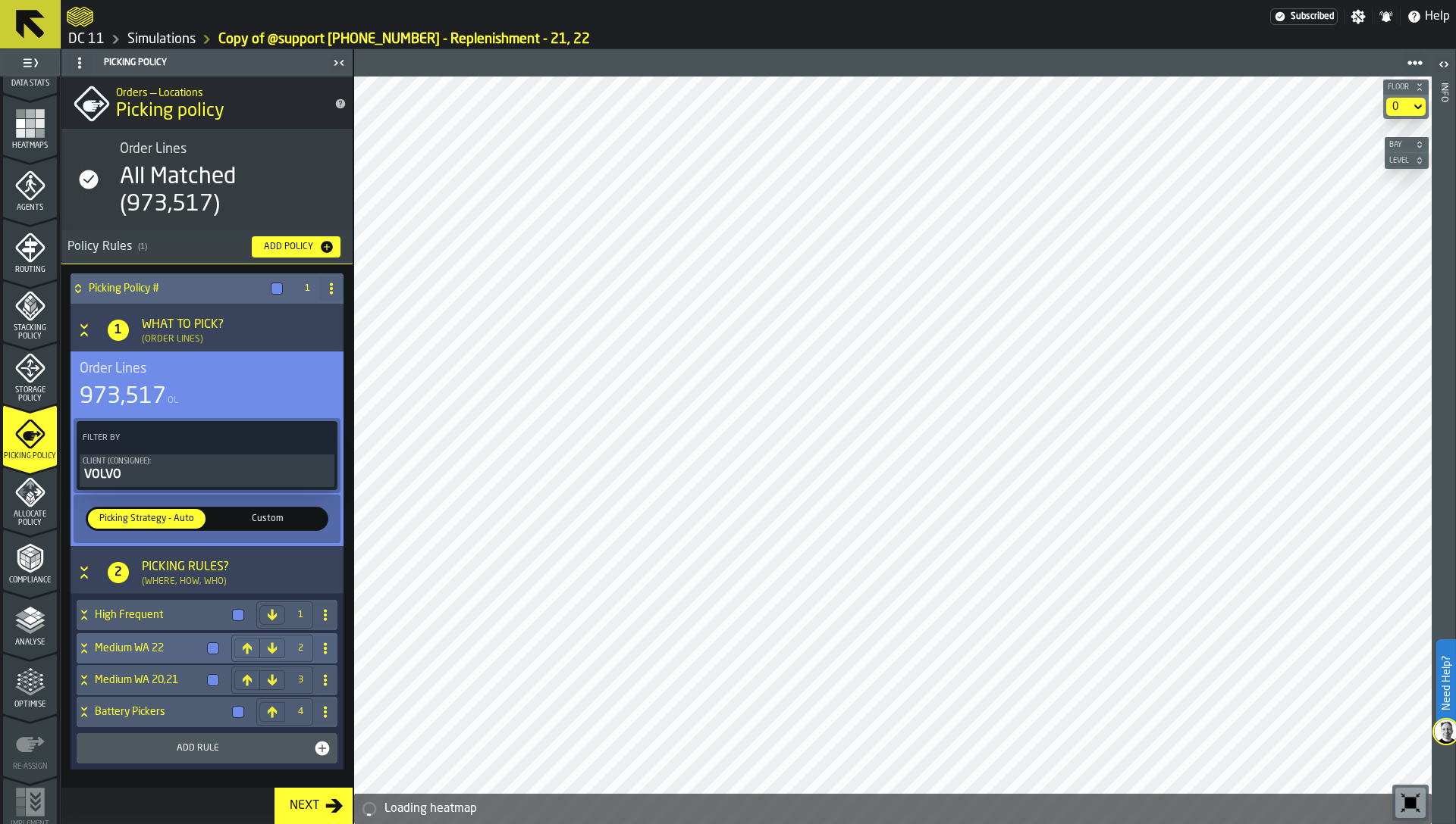
click at [137, 642] on h4 "Medium WA 22" at bounding box center [148, 648] width 106 height 12
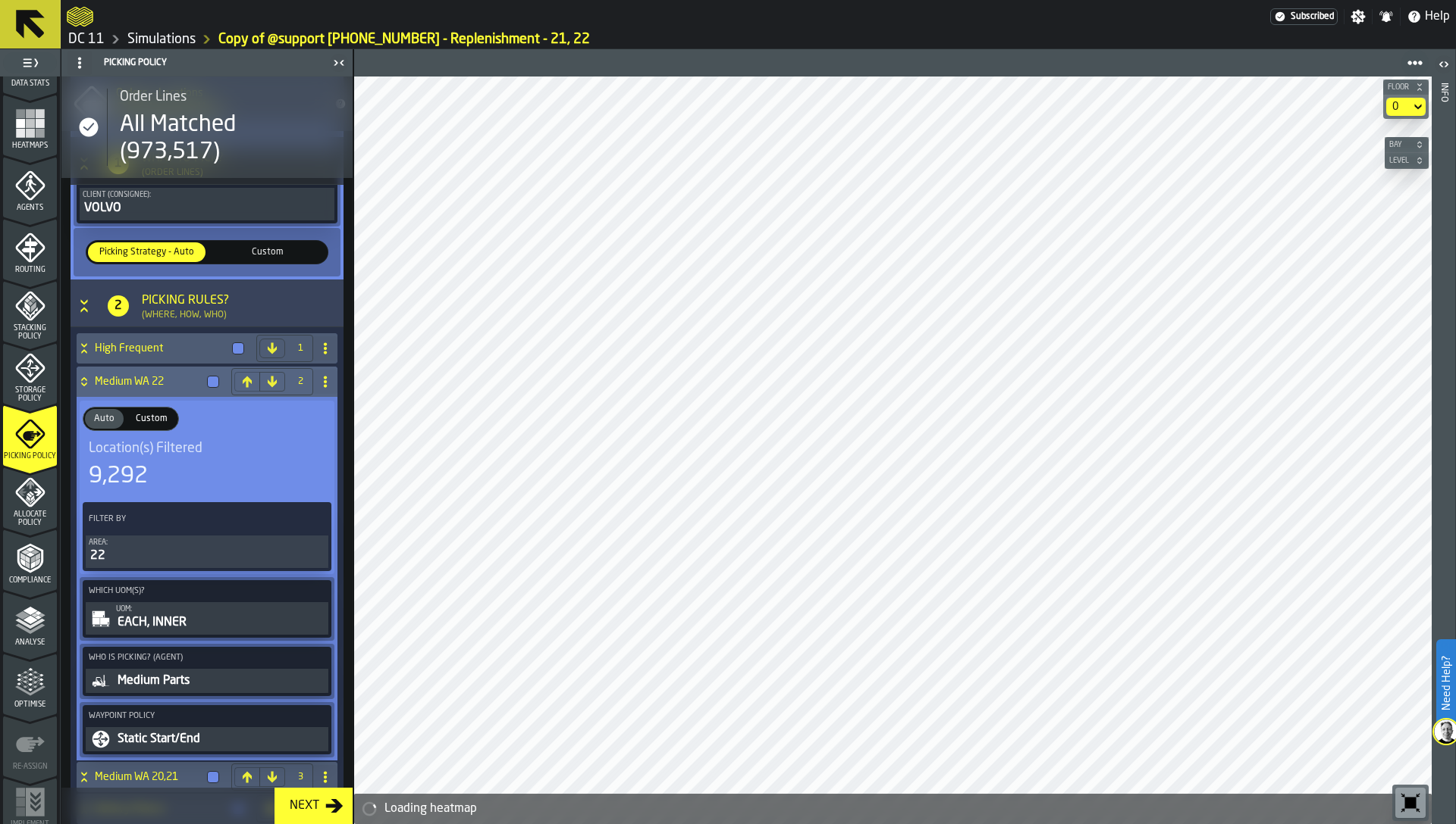
click at [159, 388] on h4 "Medium WA 22" at bounding box center [148, 382] width 106 height 12
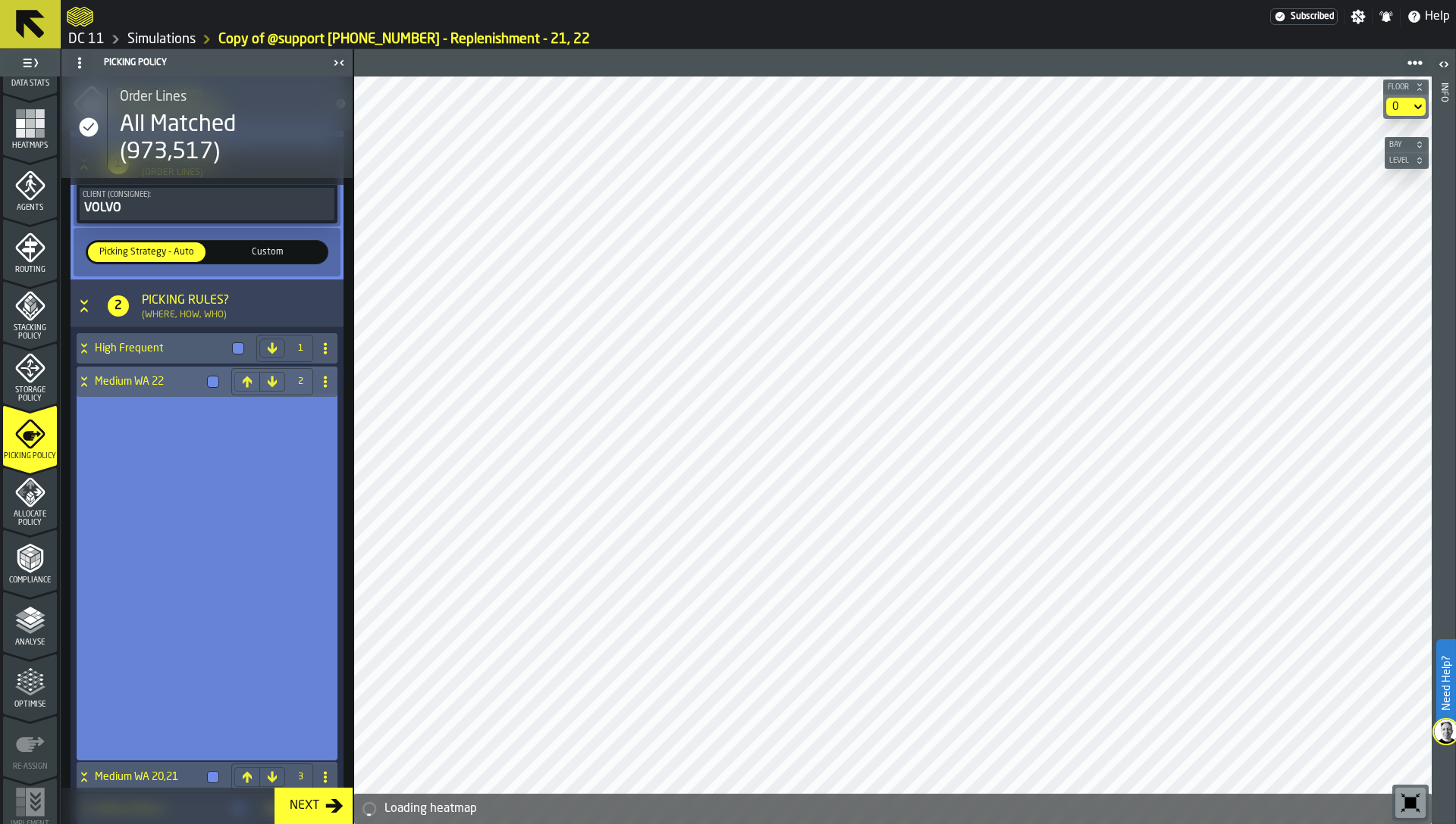
scroll to position [2, 0]
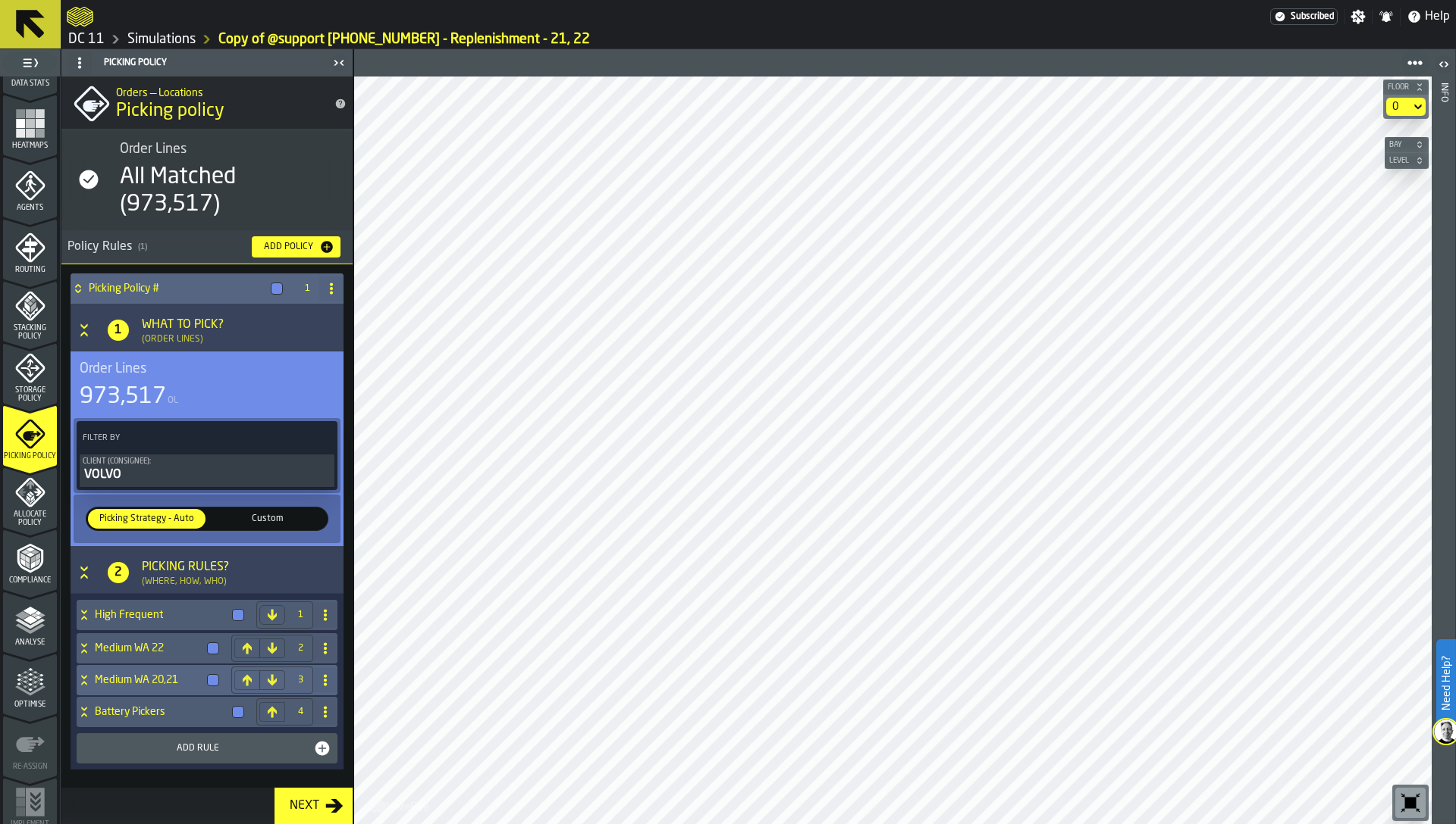
click at [162, 686] on h4 "Medium WA 20,21" at bounding box center [148, 680] width 106 height 12
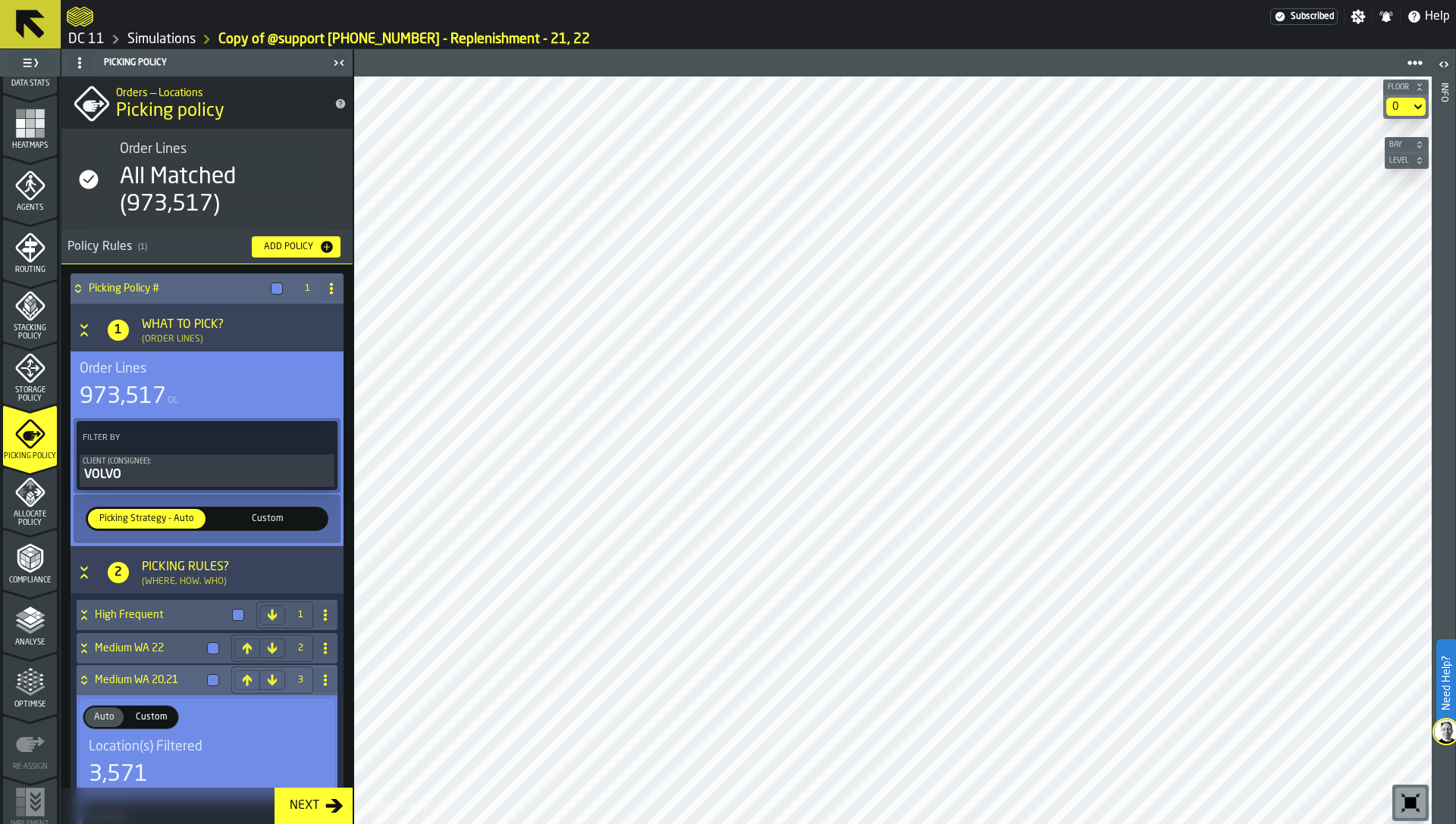
scroll to position [269, 0]
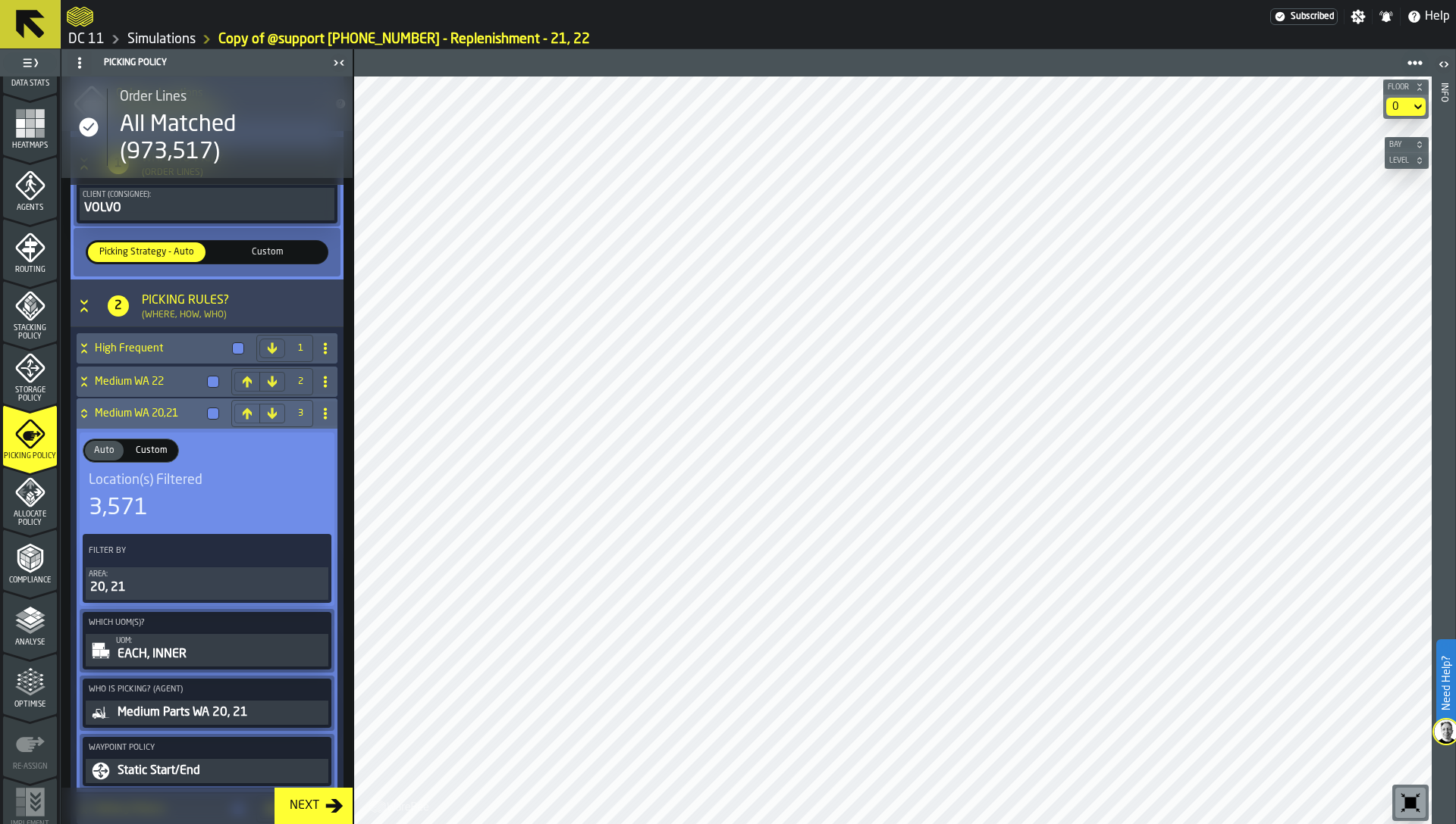
click at [121, 410] on h4 "Medium WA 20,21" at bounding box center [148, 413] width 106 height 12
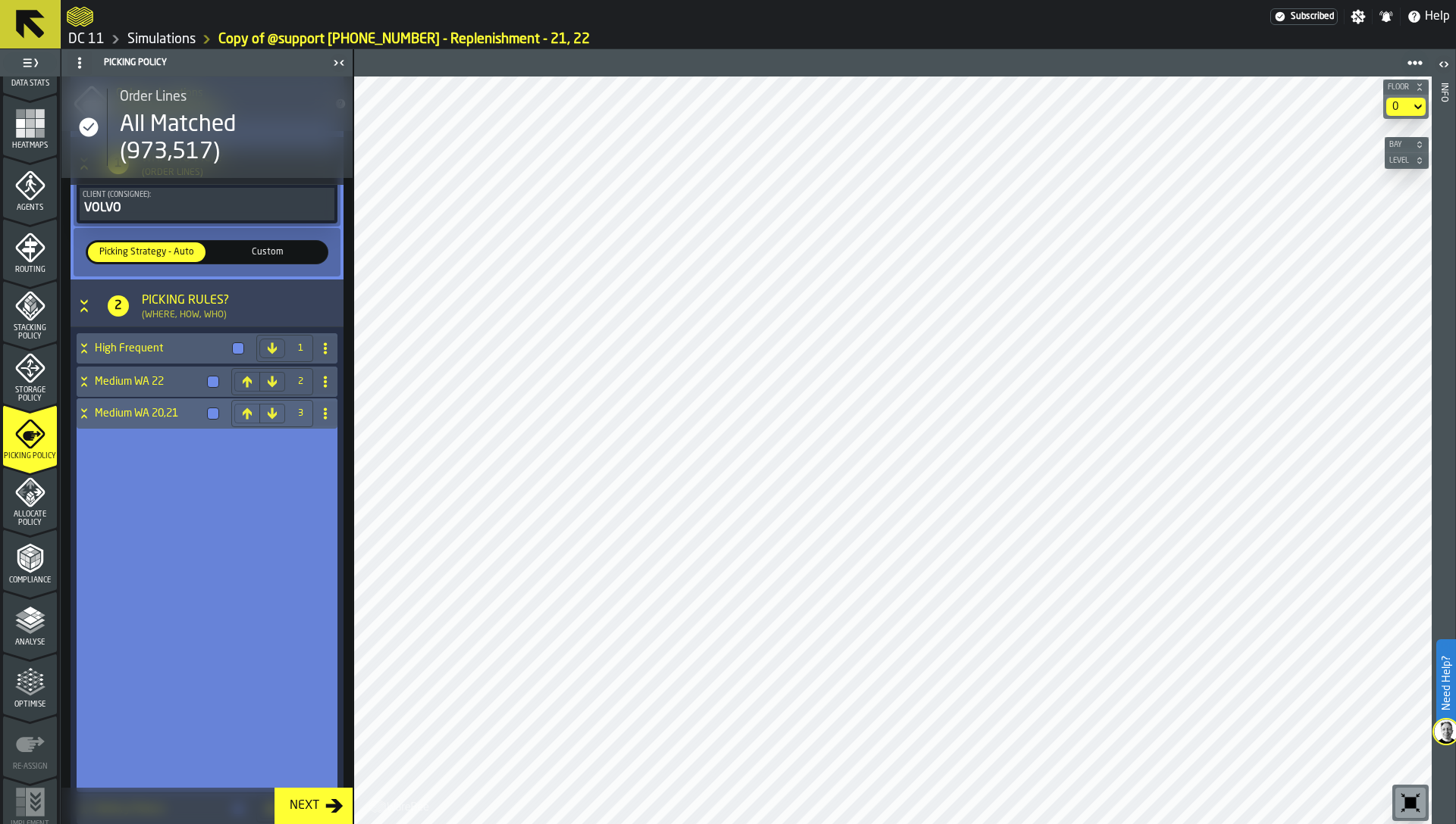
scroll to position [2, 0]
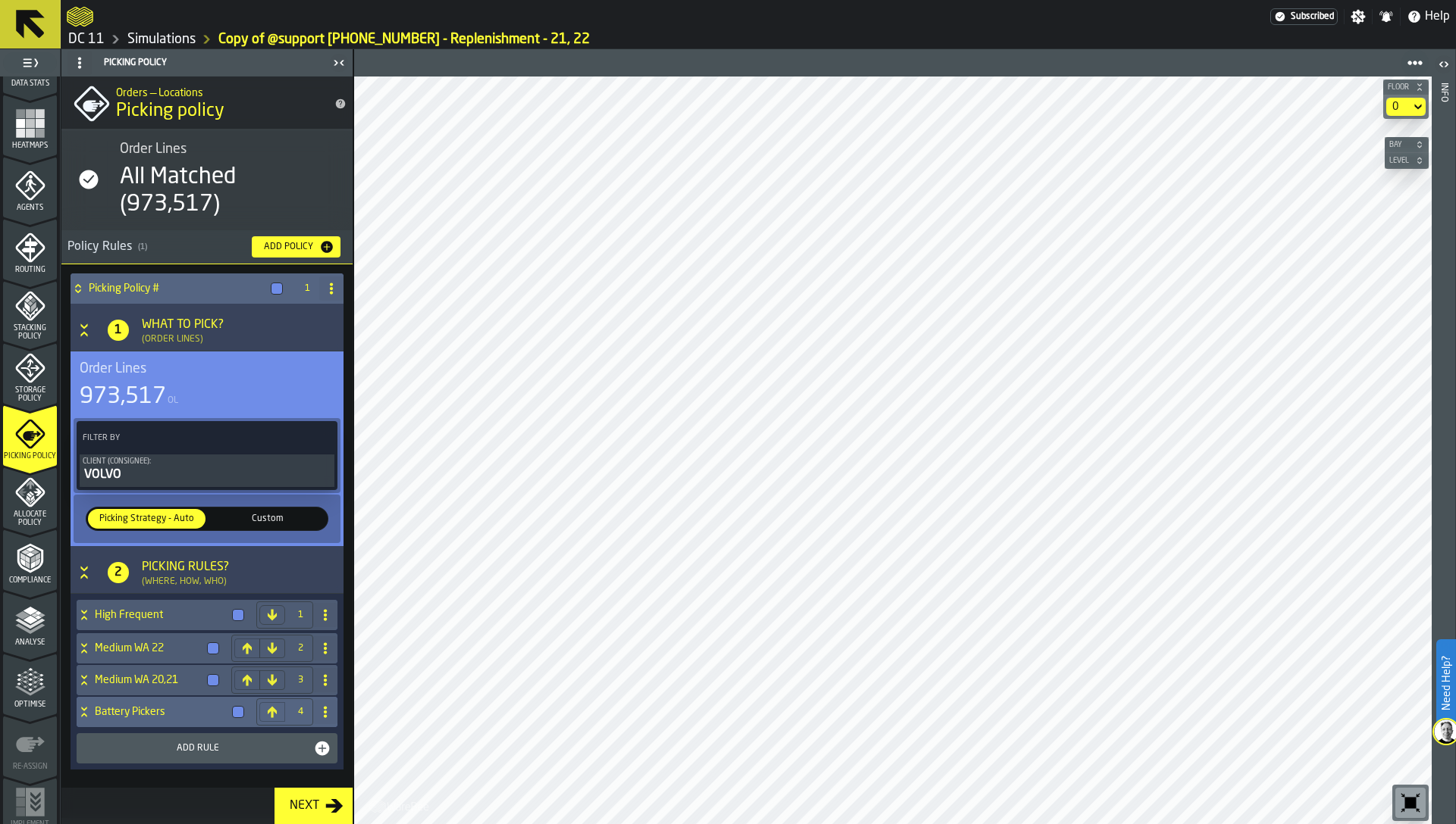
click at [146, 716] on h4 "Battery Pickers" at bounding box center [160, 712] width 131 height 12
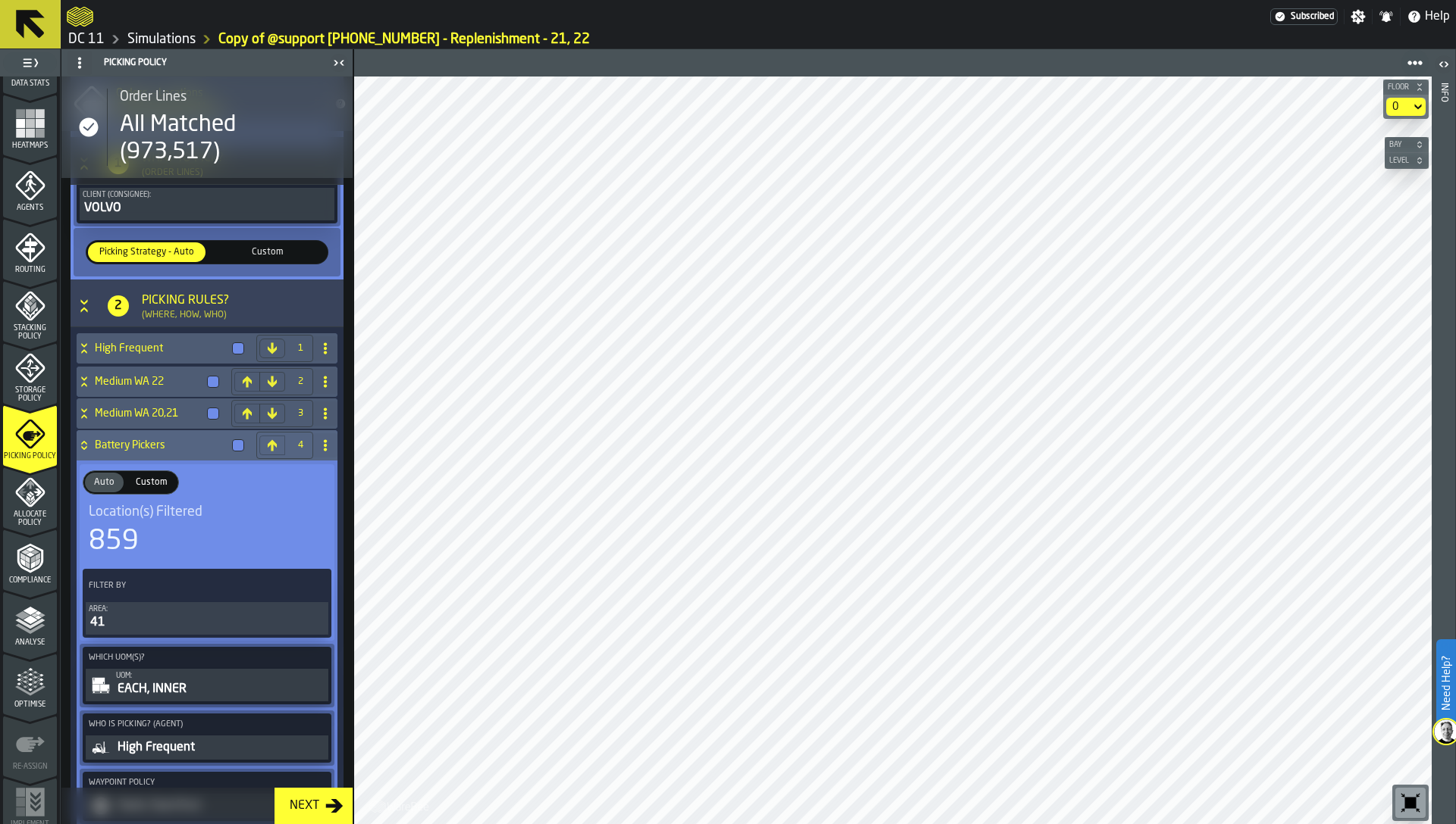
click at [158, 443] on h4 "Battery Pickers" at bounding box center [160, 445] width 131 height 12
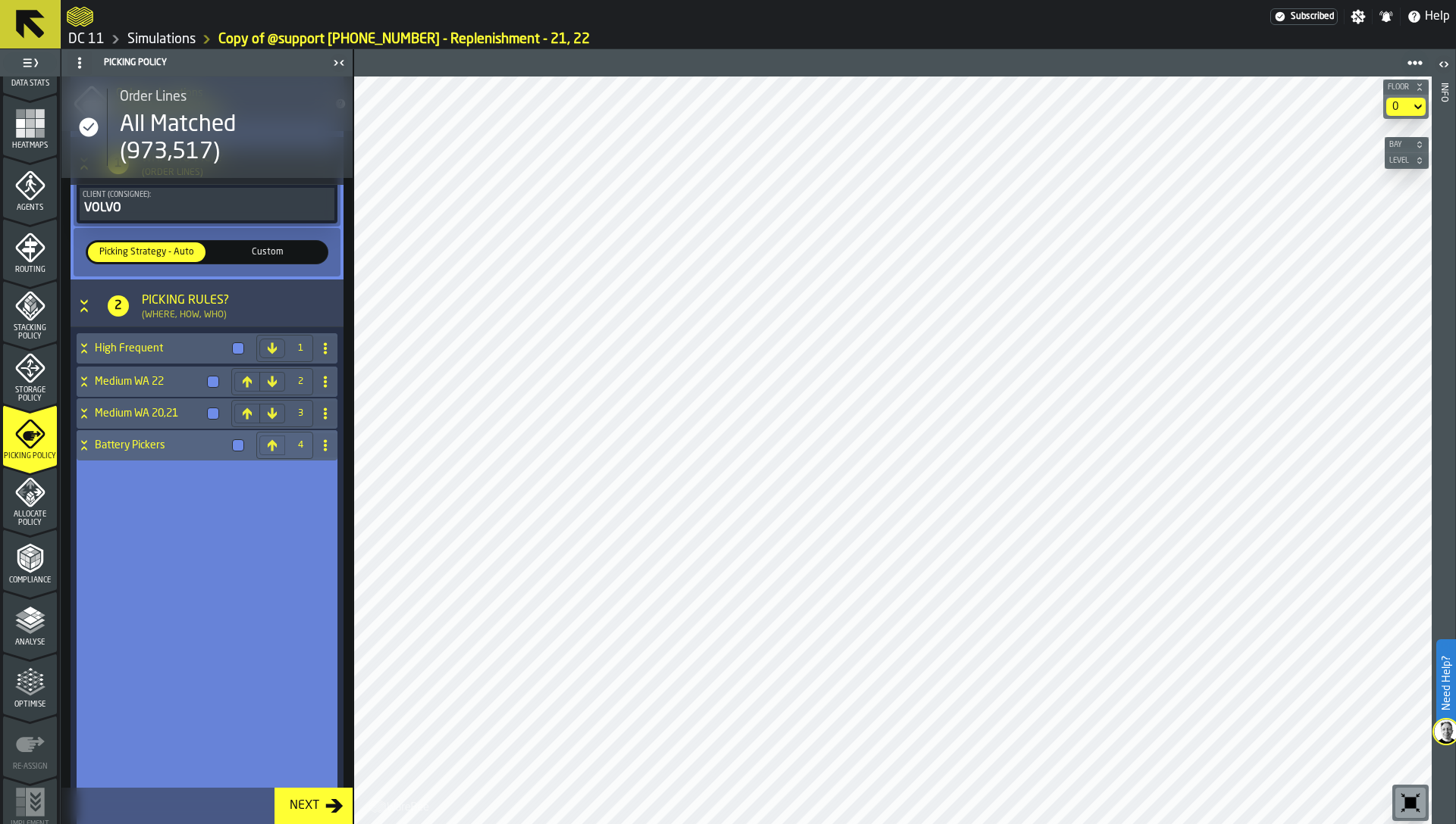
scroll to position [2, 0]
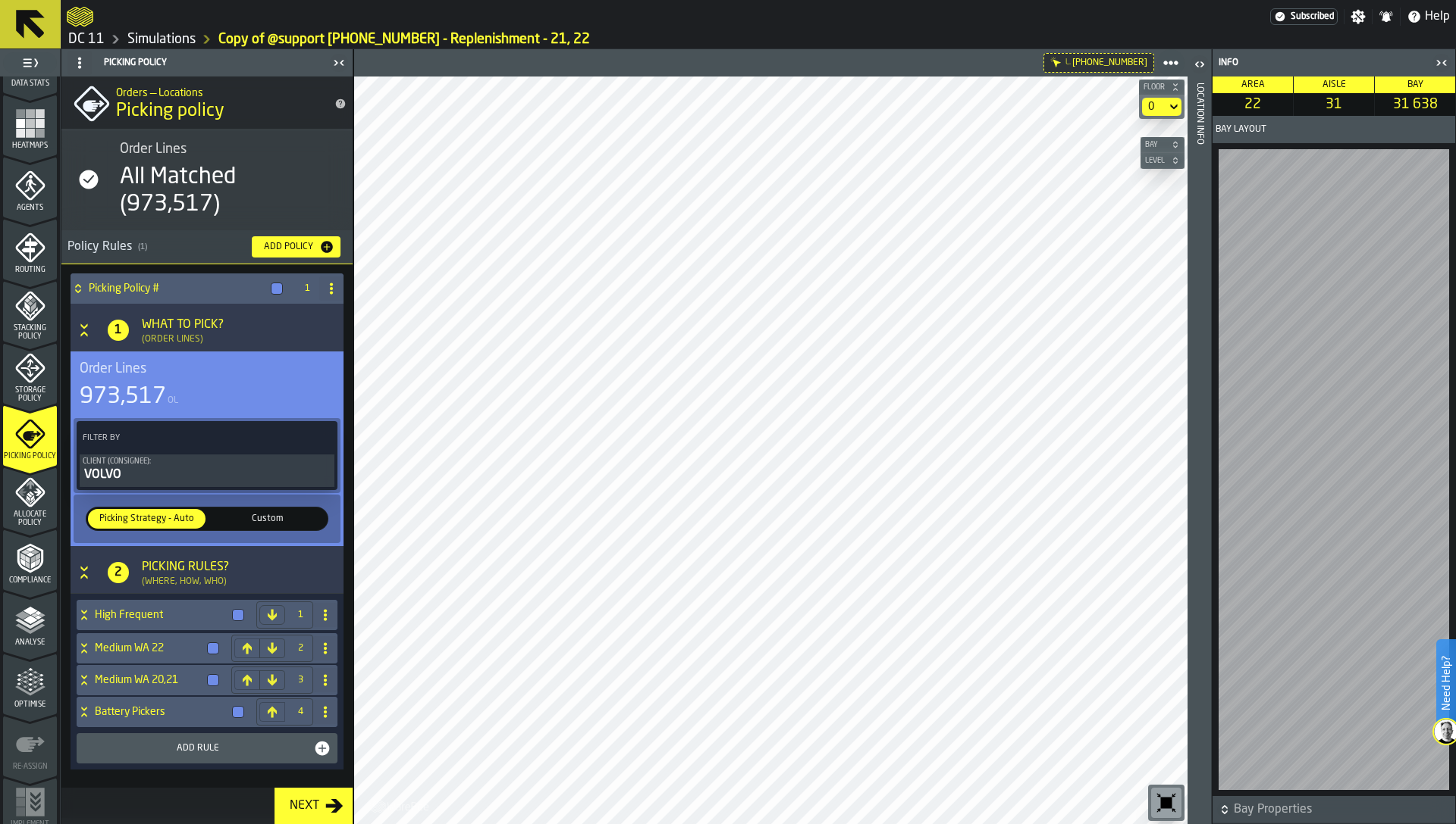
click at [27, 696] on icon "menu Optimise" at bounding box center [30, 683] width 30 height 30
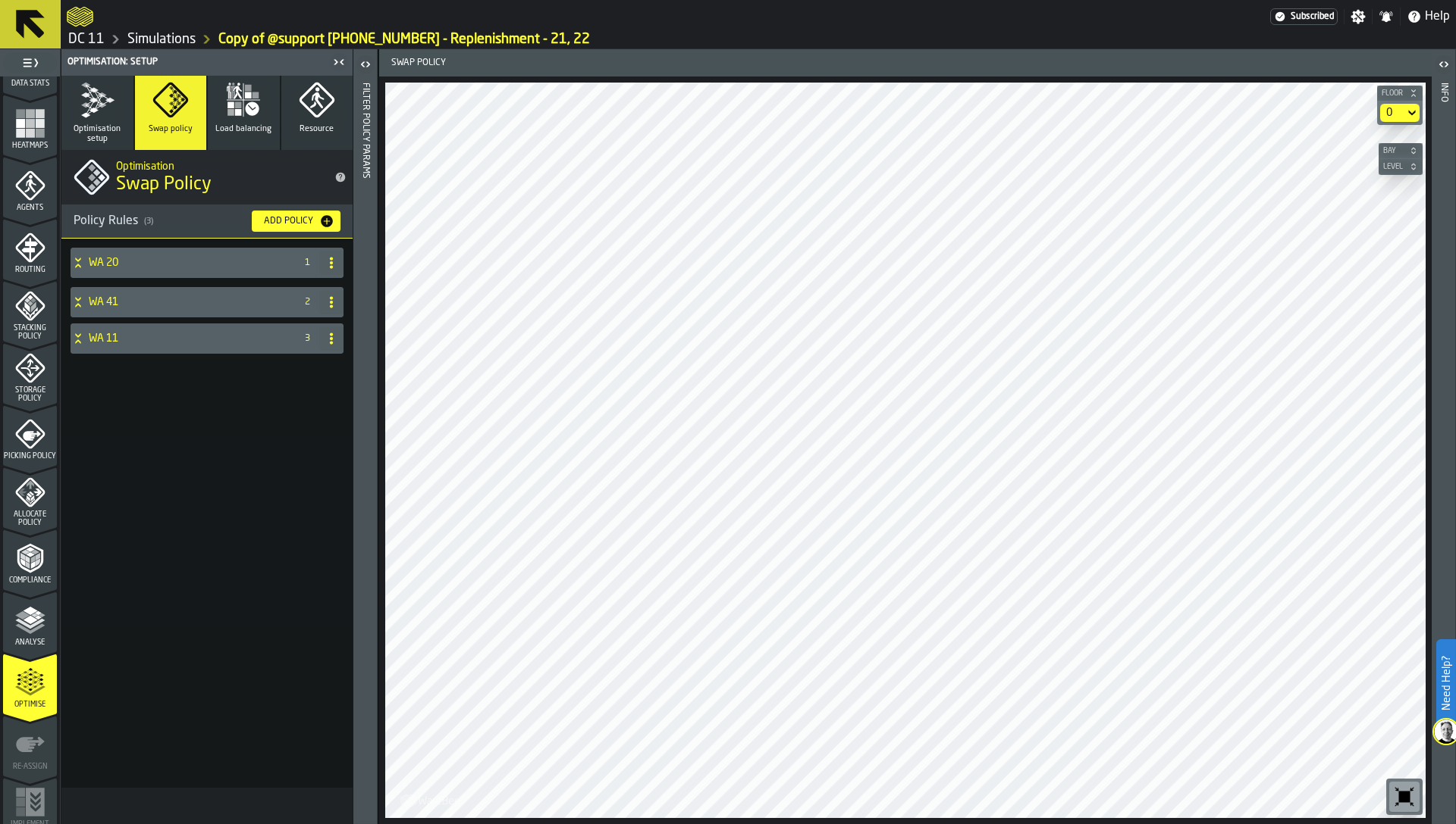
click at [329, 262] on icon at bounding box center [331, 262] width 12 height 12
click at [280, 325] on div "Delete" at bounding box center [270, 329] width 127 height 18
click at [329, 274] on span at bounding box center [331, 263] width 24 height 24
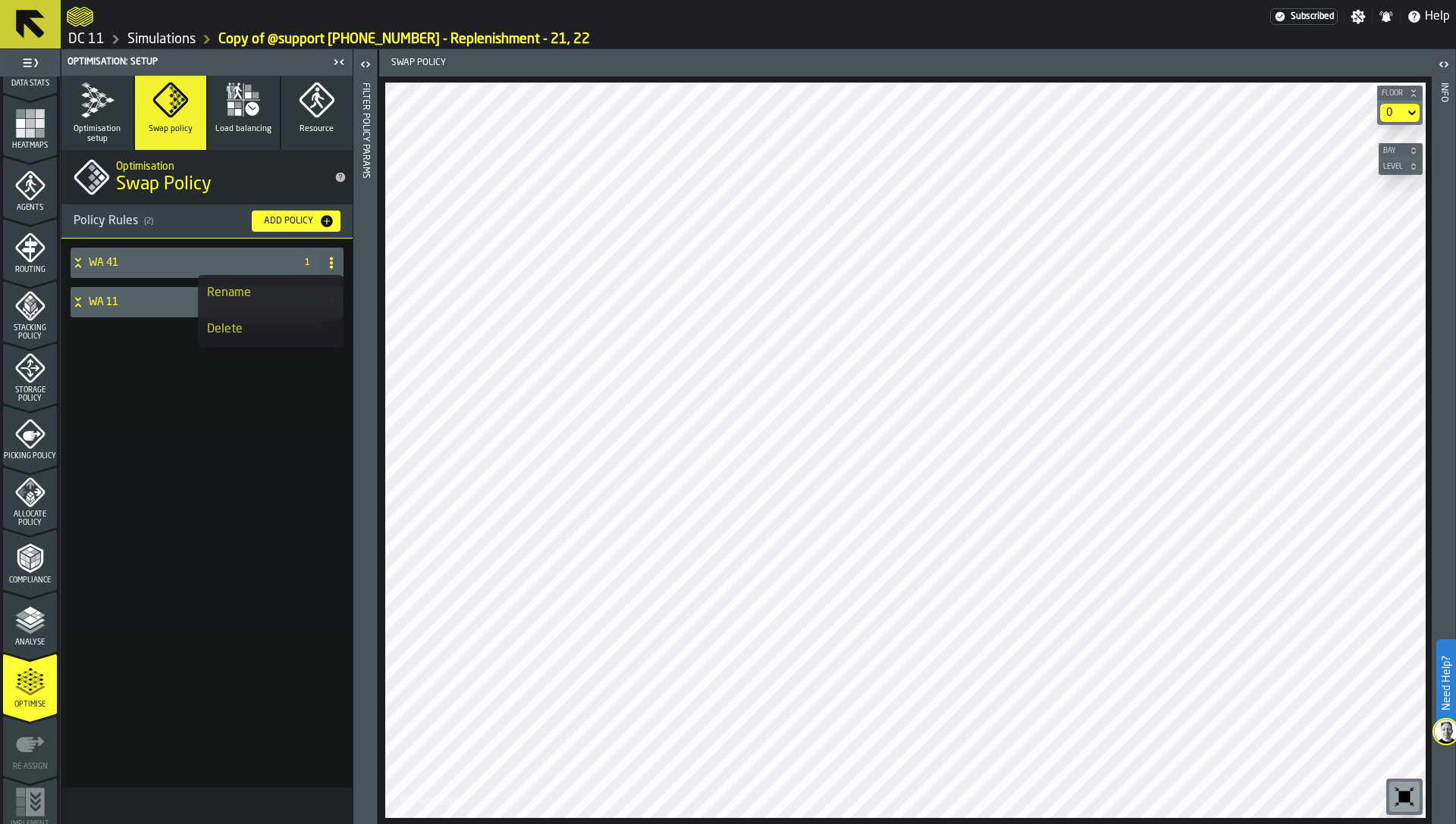
click at [296, 334] on div "Delete" at bounding box center [270, 329] width 127 height 18
click at [329, 259] on circle at bounding box center [330, 258] width 3 height 3
drag, startPoint x: 296, startPoint y: 301, endPoint x: 291, endPoint y: 317, distance: 16.8
click at [291, 317] on ul "Rename Delete" at bounding box center [270, 310] width 146 height 72
click at [291, 317] on li "Delete" at bounding box center [270, 329] width 146 height 37
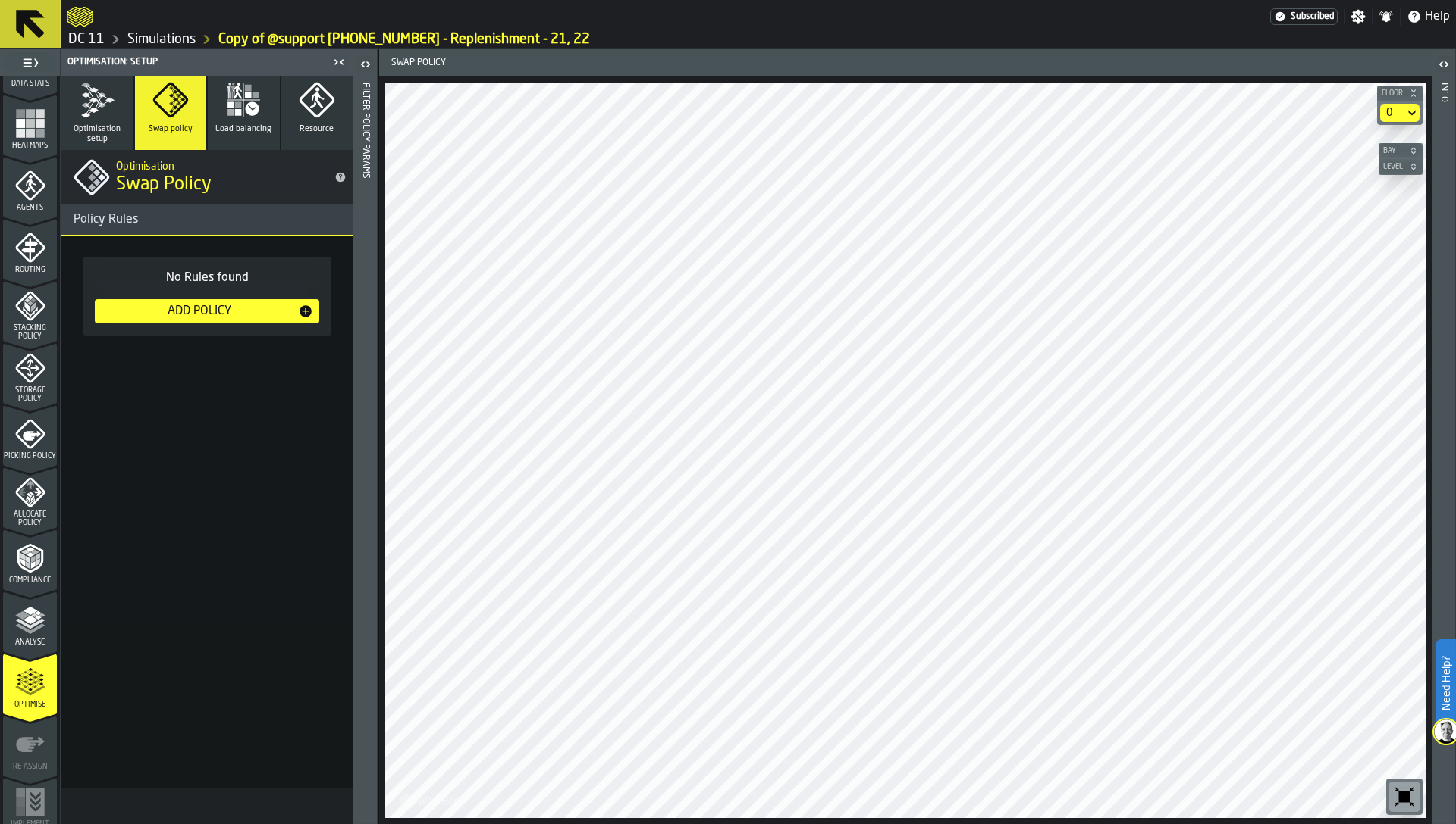
click at [248, 98] on icon "button" at bounding box center [248, 94] width 7 height 7
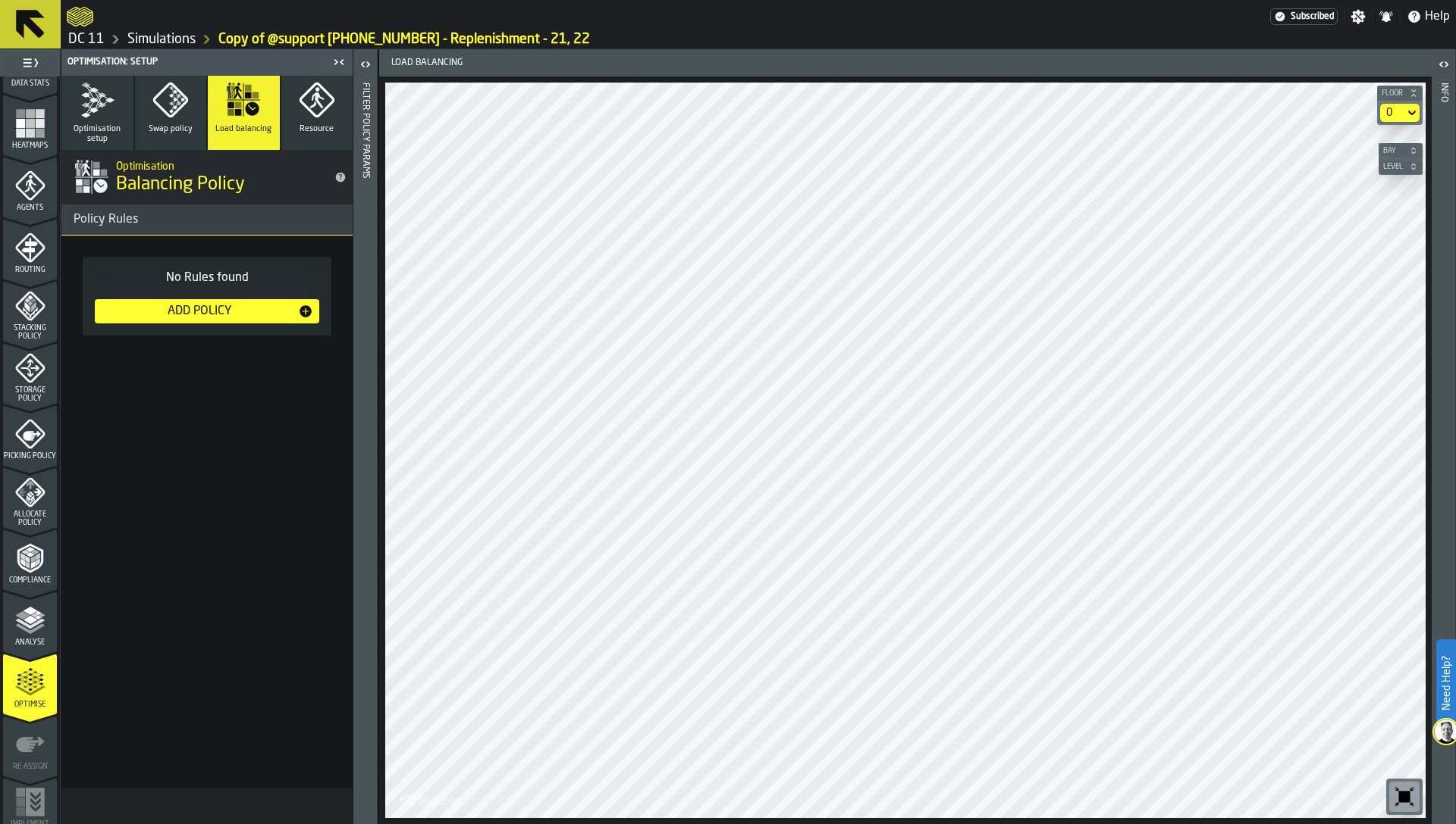
click at [302, 115] on icon "button" at bounding box center [316, 100] width 37 height 37
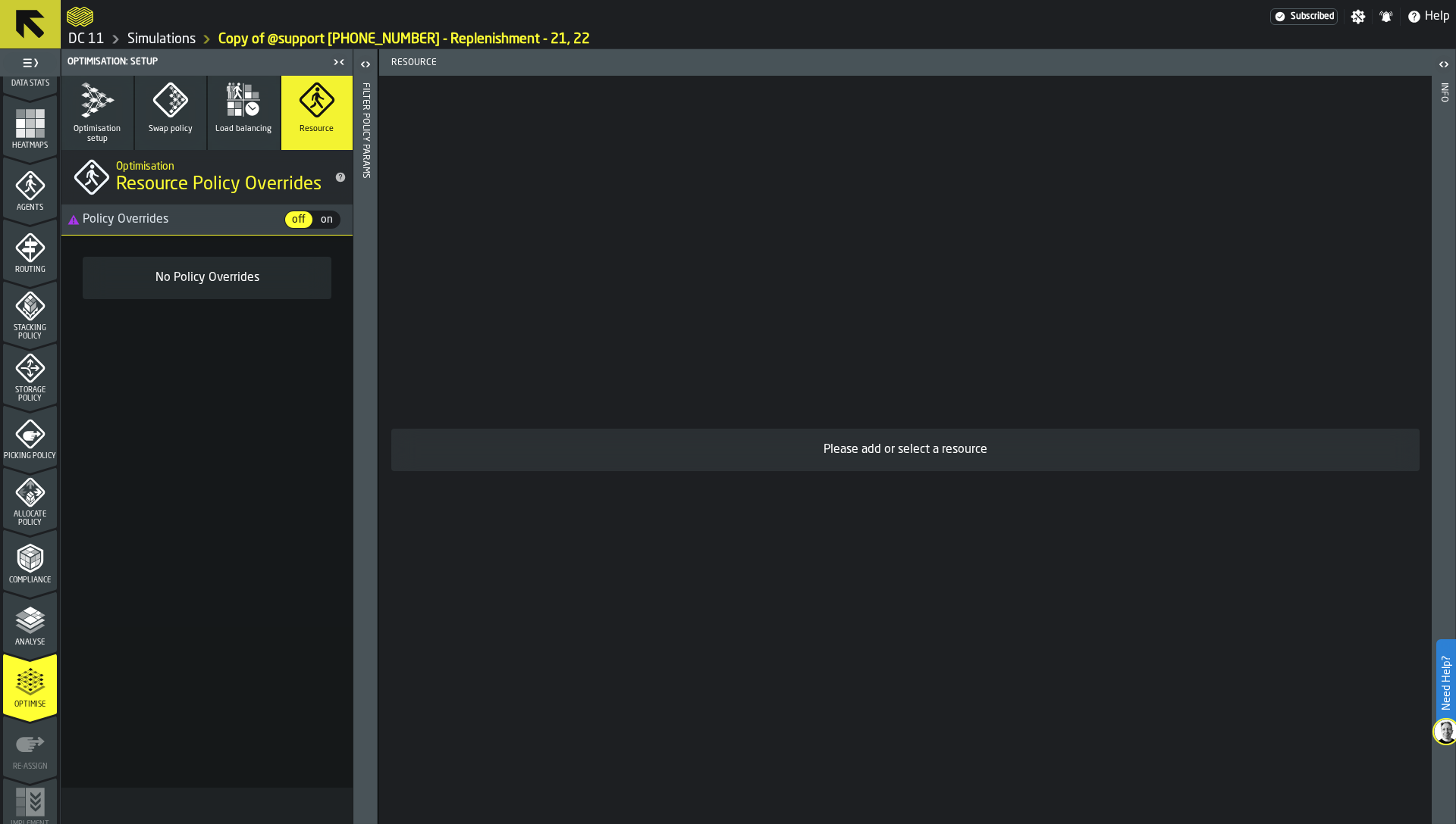
click at [84, 111] on icon "button" at bounding box center [97, 100] width 37 height 37
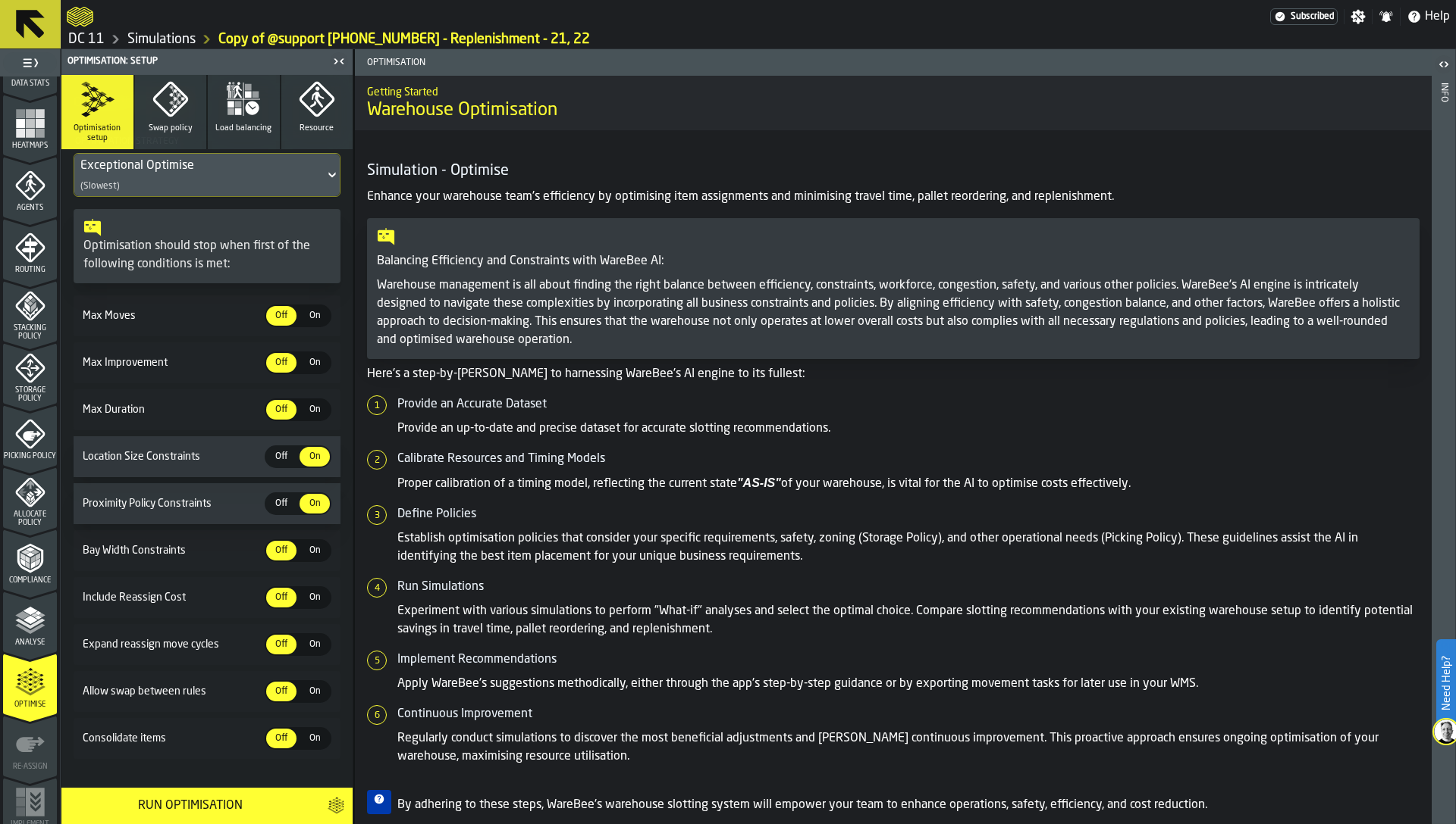
scroll to position [148, 0]
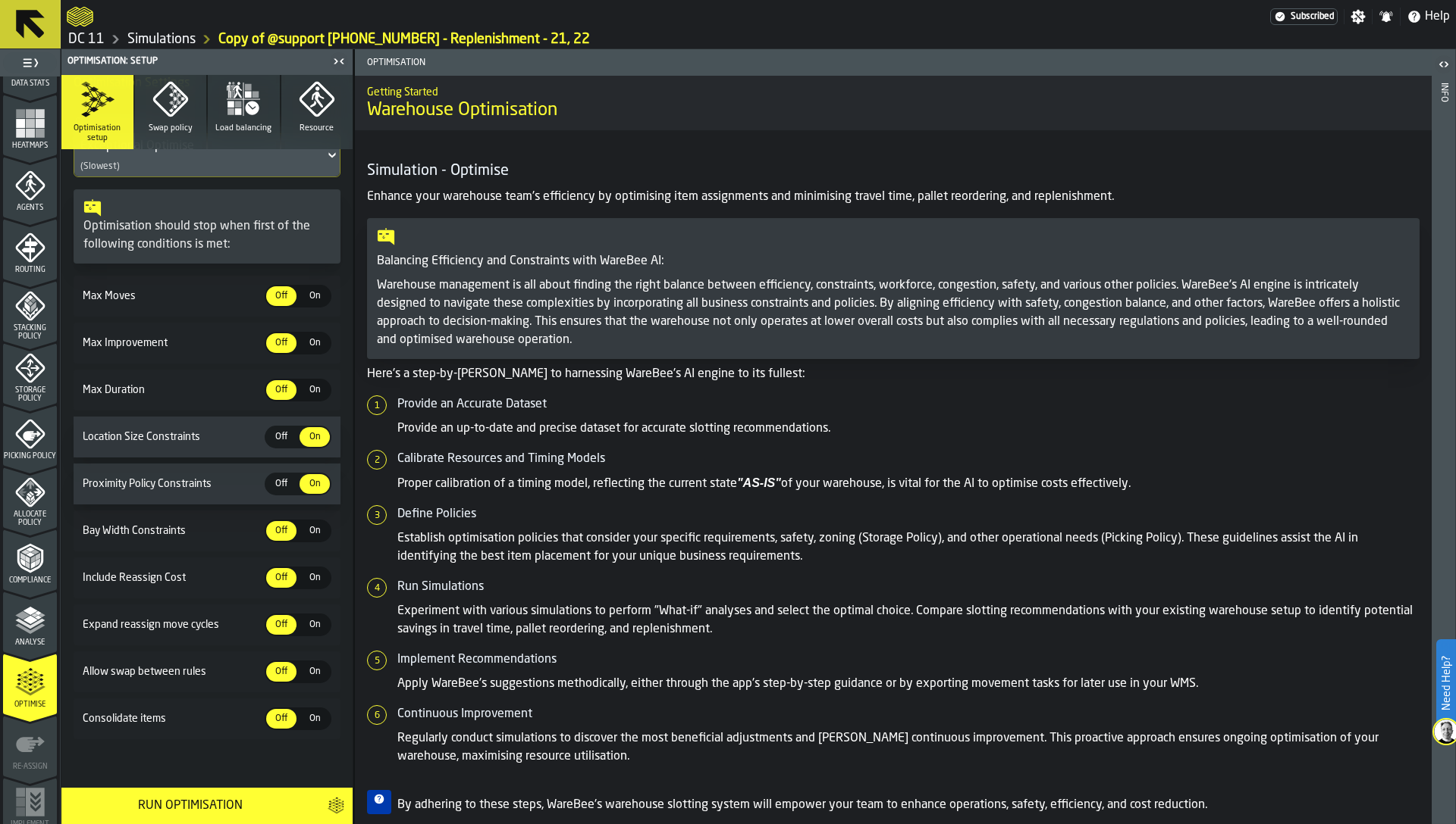
click at [280, 482] on span "Off" at bounding box center [281, 484] width 24 height 14
click at [174, 809] on div "Run Optimisation" at bounding box center [190, 805] width 239 height 18
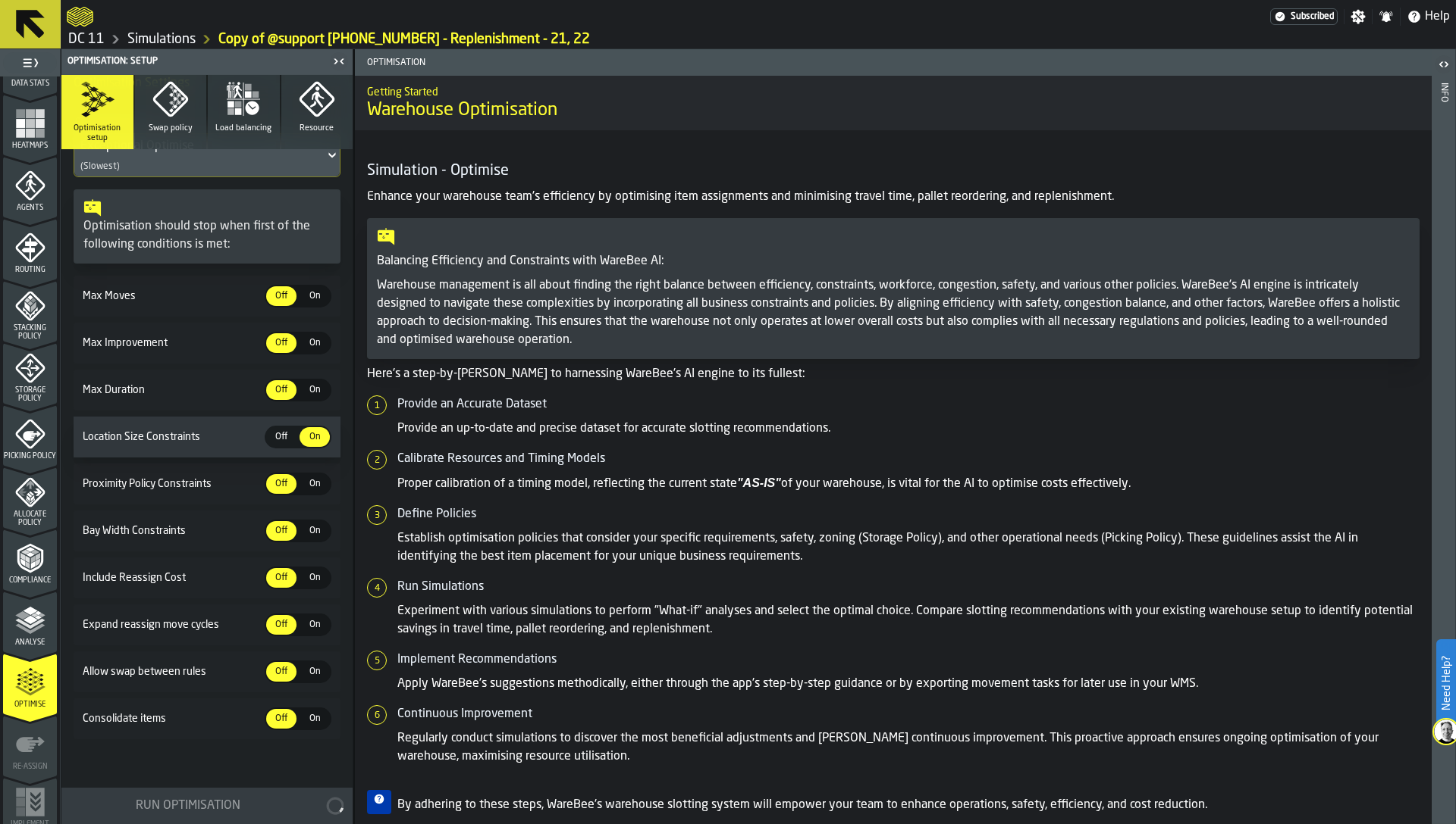
click at [552, 503] on ol "Provide an Accurate Dataset Provide an up-to-date and precise dataset for accur…" at bounding box center [893, 581] width 1052 height 371
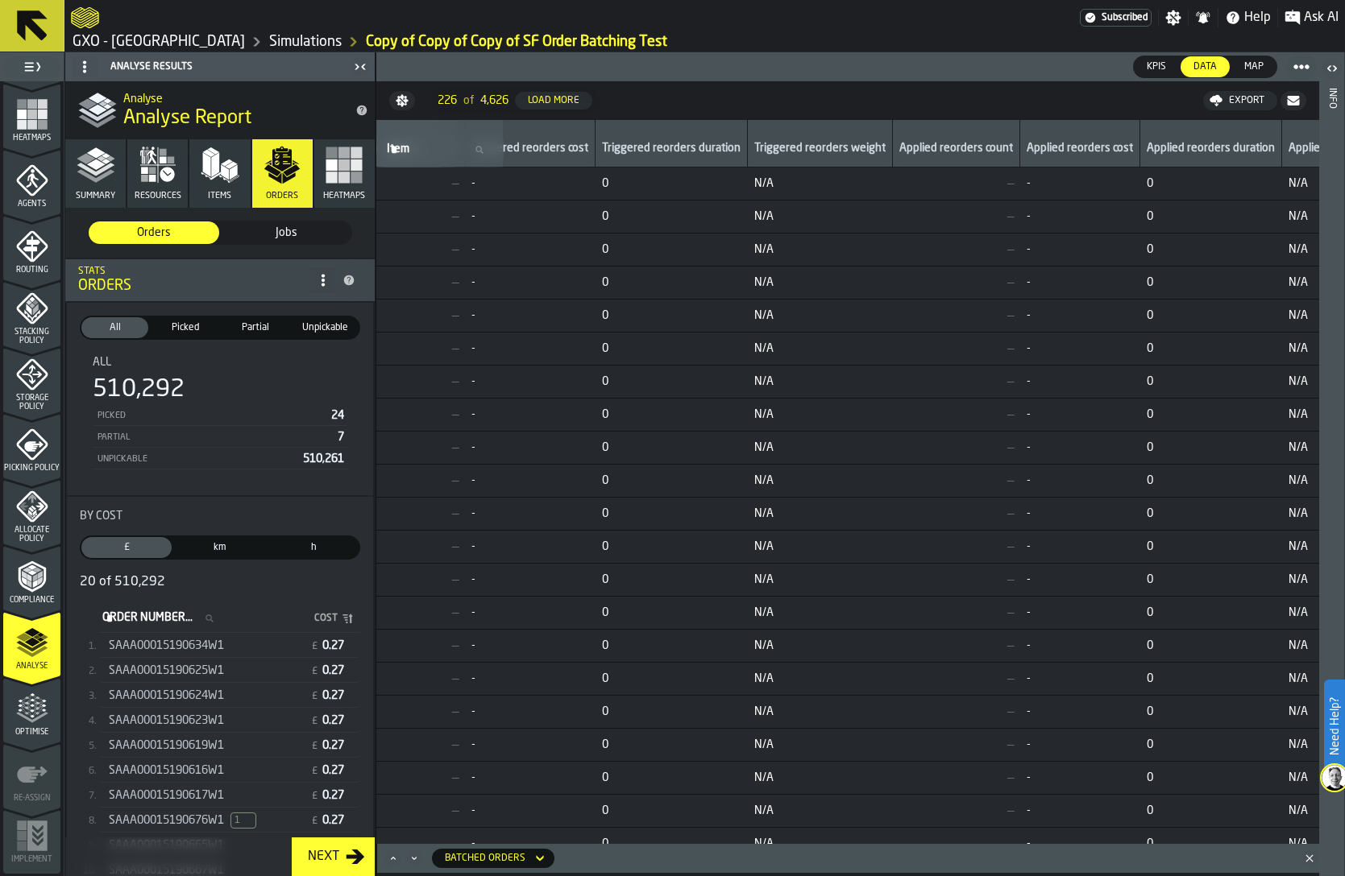
scroll to position [0, 1378]
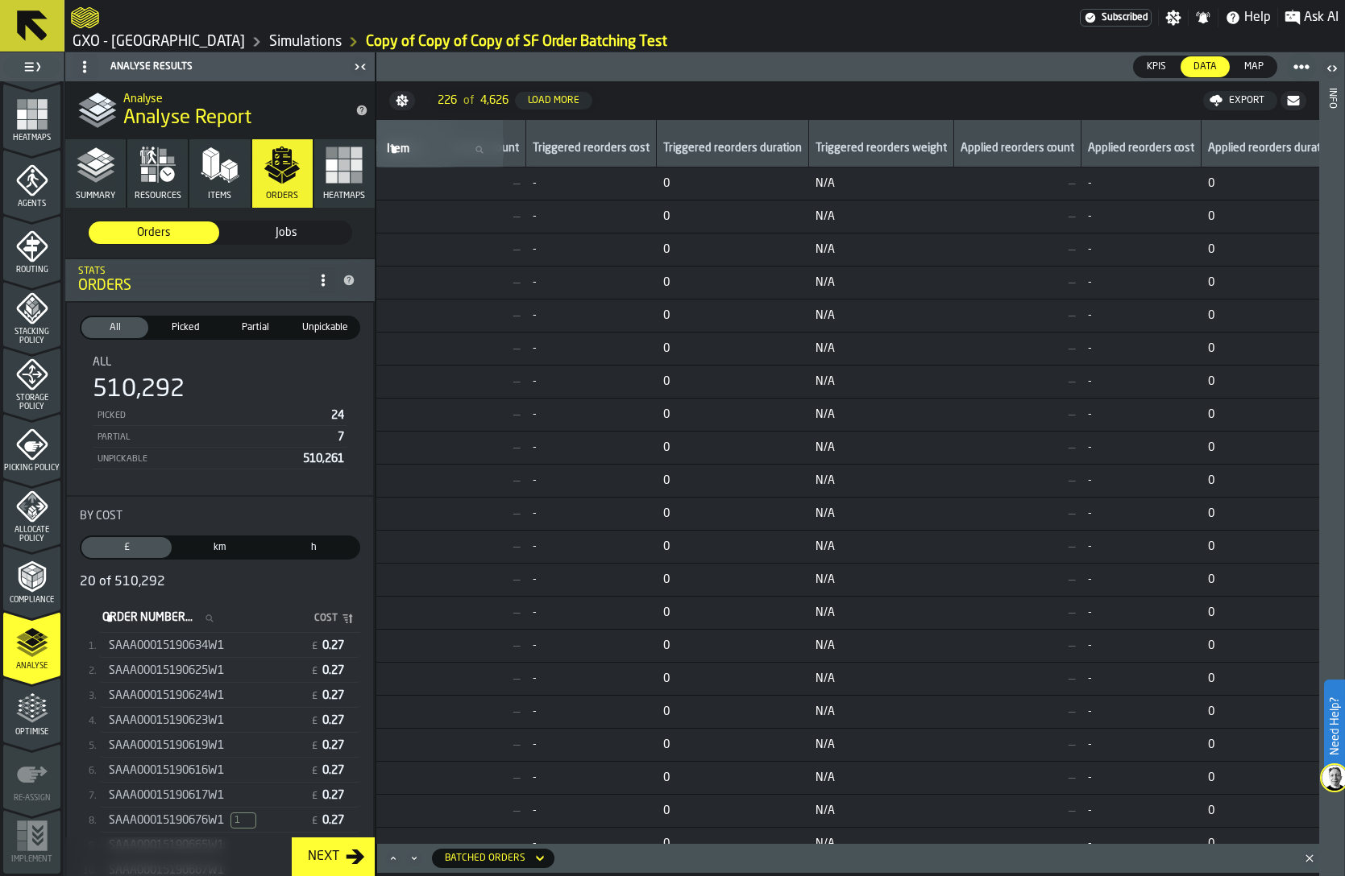
click at [897, 152] on div "Triggered reorders weight" at bounding box center [880, 150] width 131 height 16
click at [804, 434] on td "0" at bounding box center [733, 448] width 152 height 33
